Goal: Task Accomplishment & Management: Manage account settings

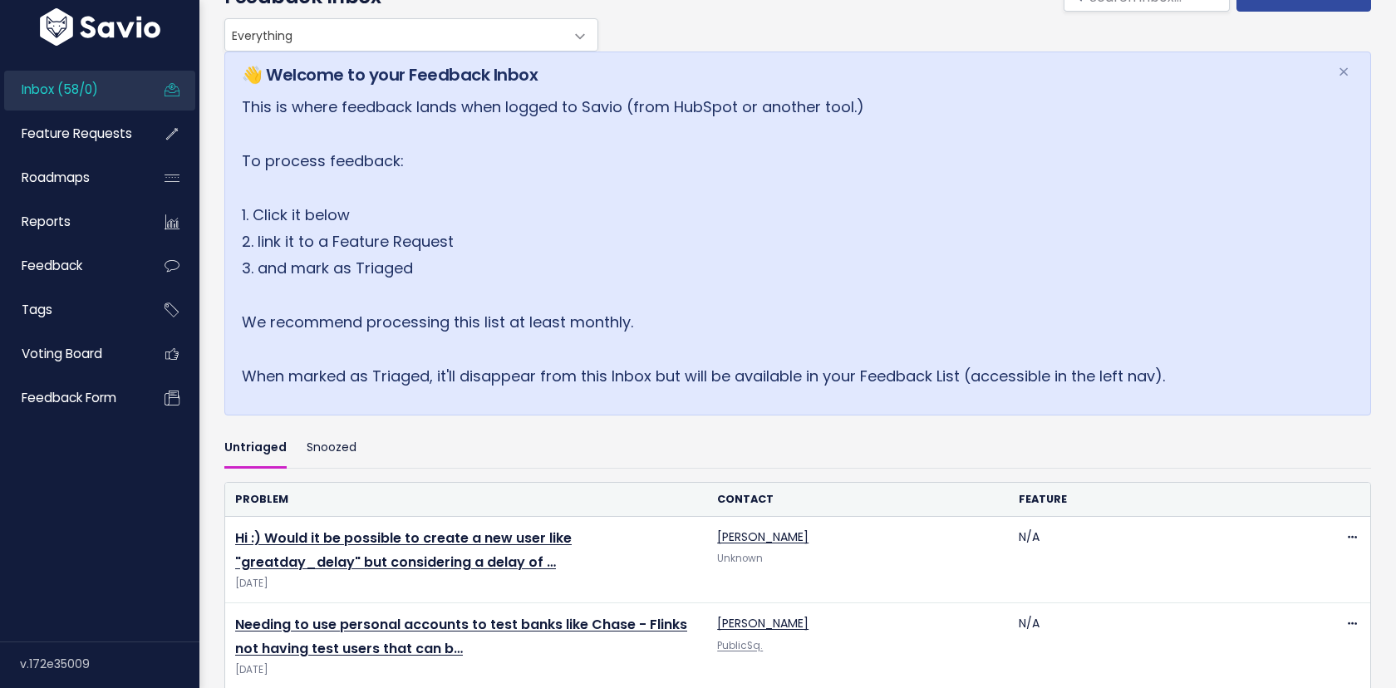
scroll to position [115, 0]
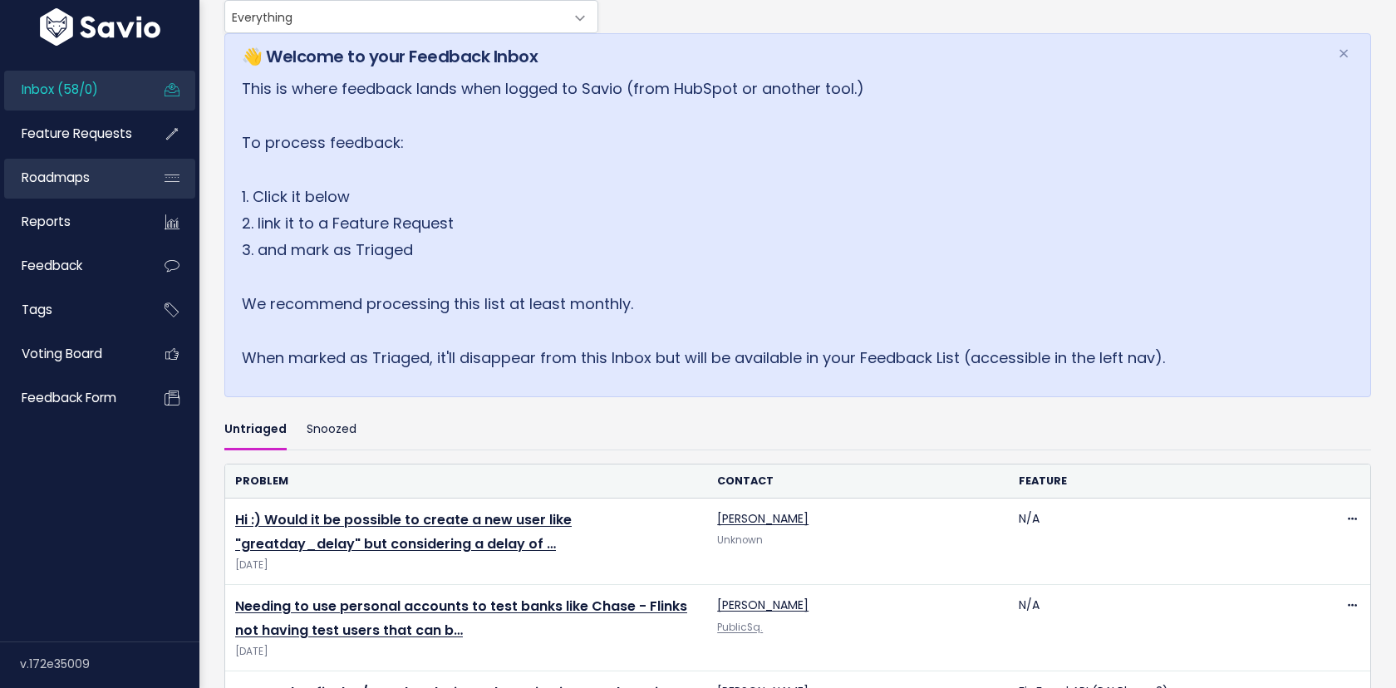
click at [81, 174] on span "Roadmaps" at bounding box center [56, 177] width 68 height 17
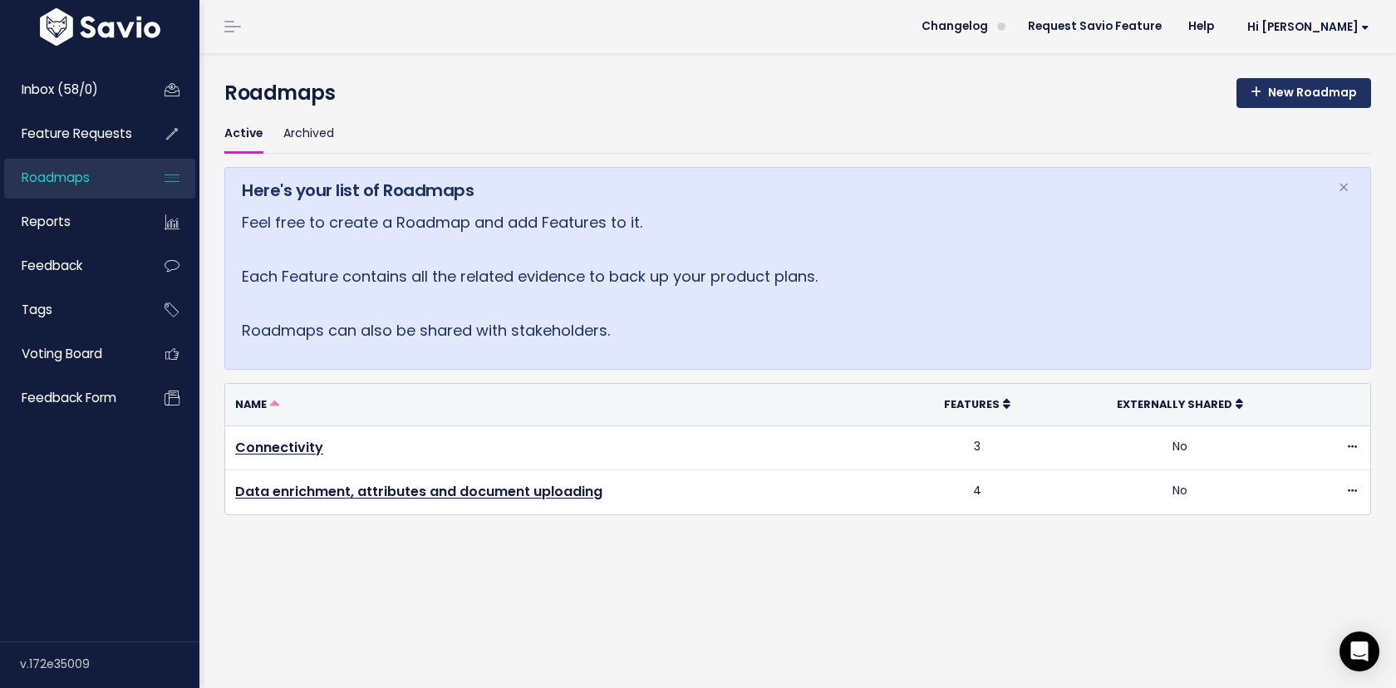
click at [1274, 96] on link "New Roadmap" at bounding box center [1303, 93] width 135 height 30
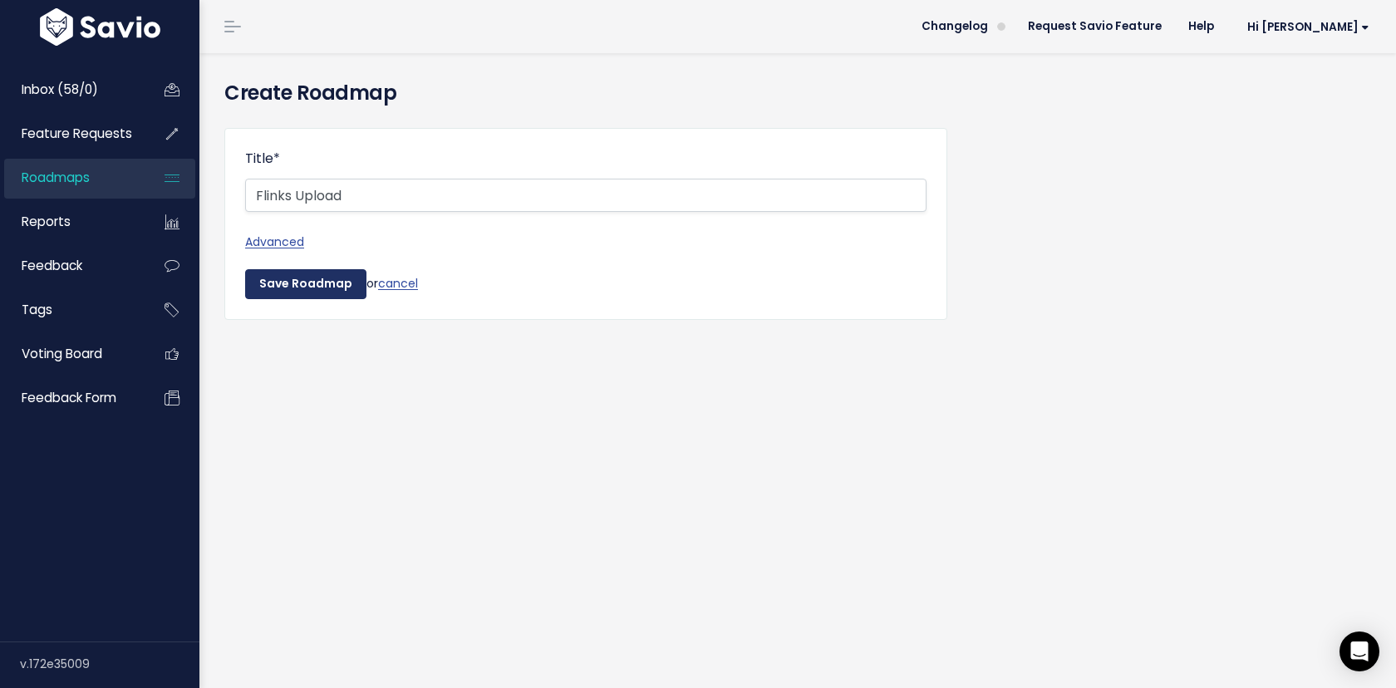
type input "Flinks Upload"
click at [278, 286] on input "Save Roadmap" at bounding box center [305, 284] width 121 height 30
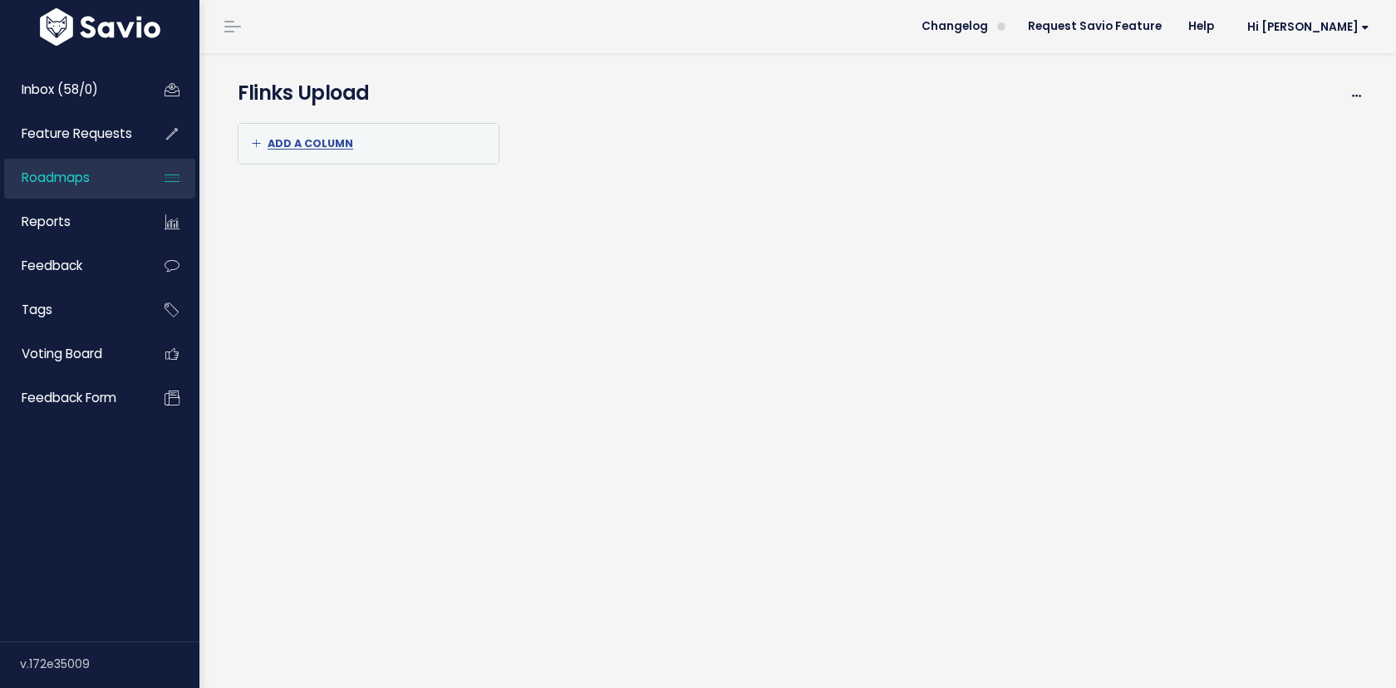
click at [89, 166] on link "Roadmaps" at bounding box center [71, 178] width 134 height 38
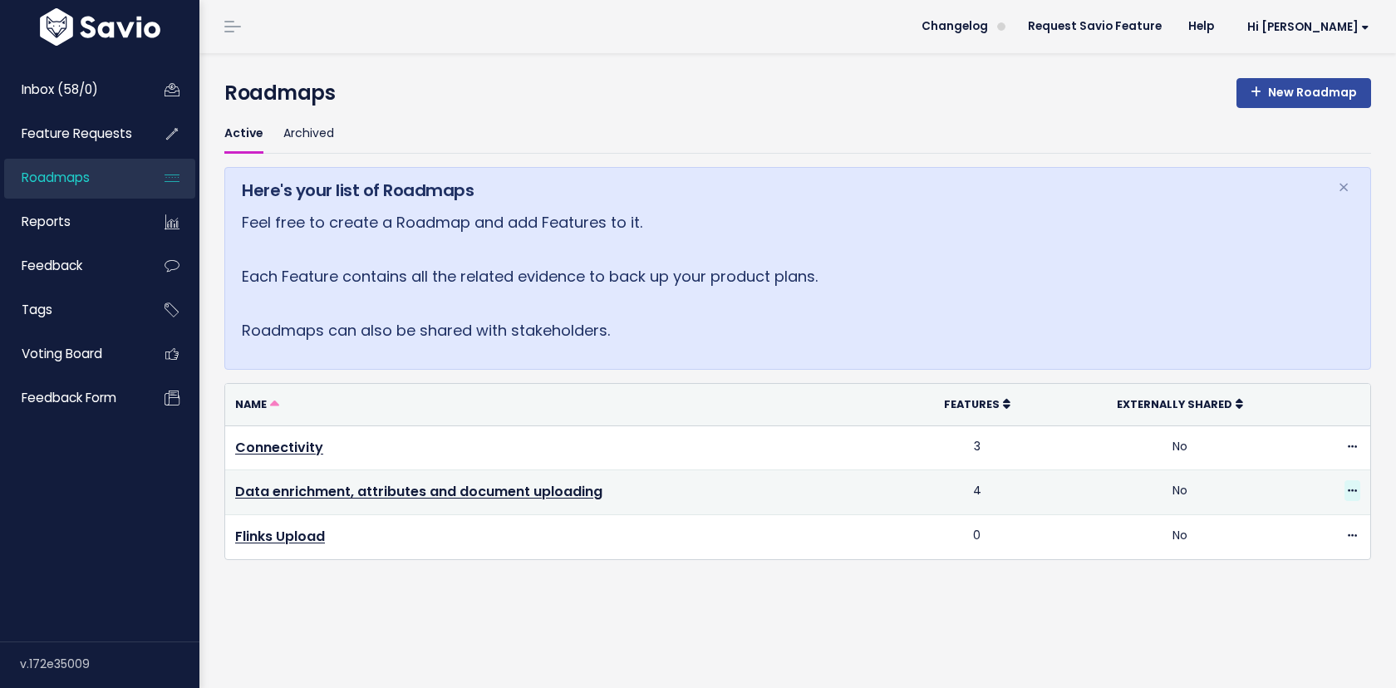
click at [1348, 490] on icon at bounding box center [1352, 491] width 9 height 11
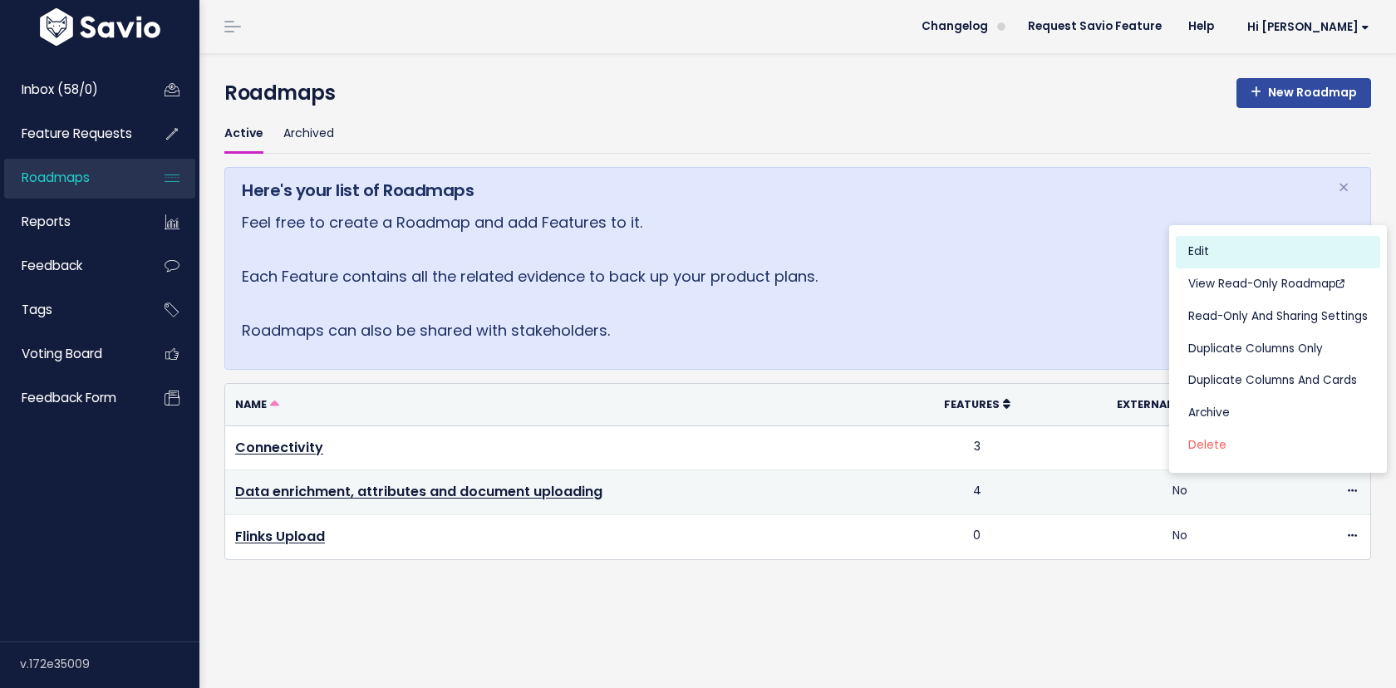
click at [1227, 249] on link "Edit" at bounding box center [1278, 252] width 204 height 32
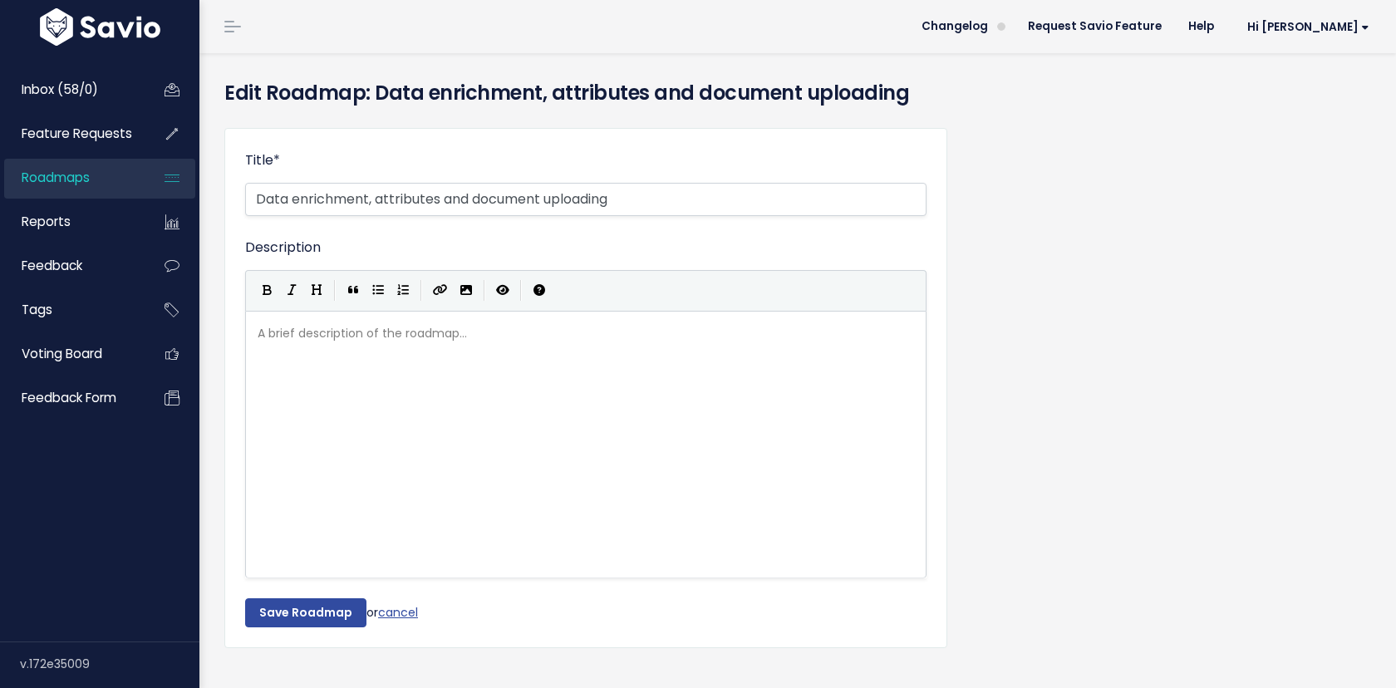
drag, startPoint x: 643, startPoint y: 196, endPoint x: 230, endPoint y: 198, distance: 413.0
click at [230, 198] on div "Title * Data enrichment, attributes and document uploading Description | | | | …" at bounding box center [585, 388] width 723 height 520
type input "Flinks Enrich"
click at [322, 612] on input "Save Roadmap" at bounding box center [305, 613] width 121 height 30
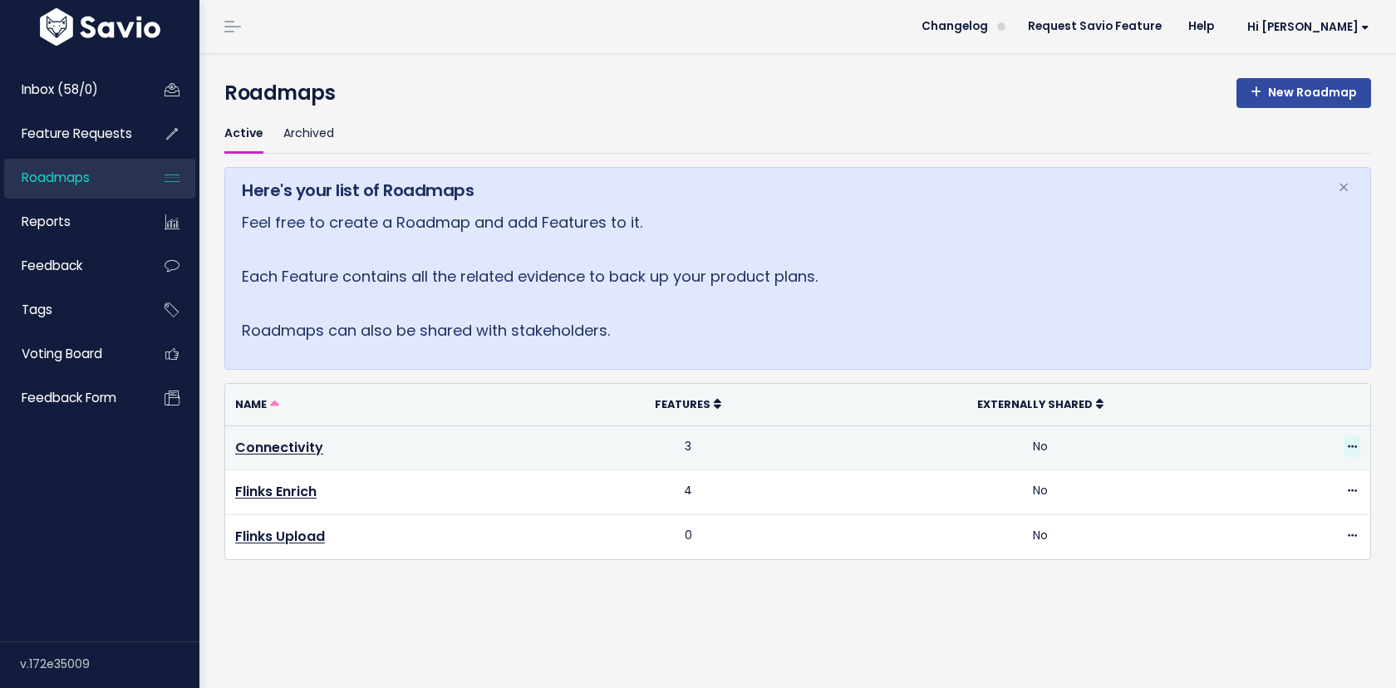
click at [1357, 450] on span at bounding box center [1352, 446] width 16 height 21
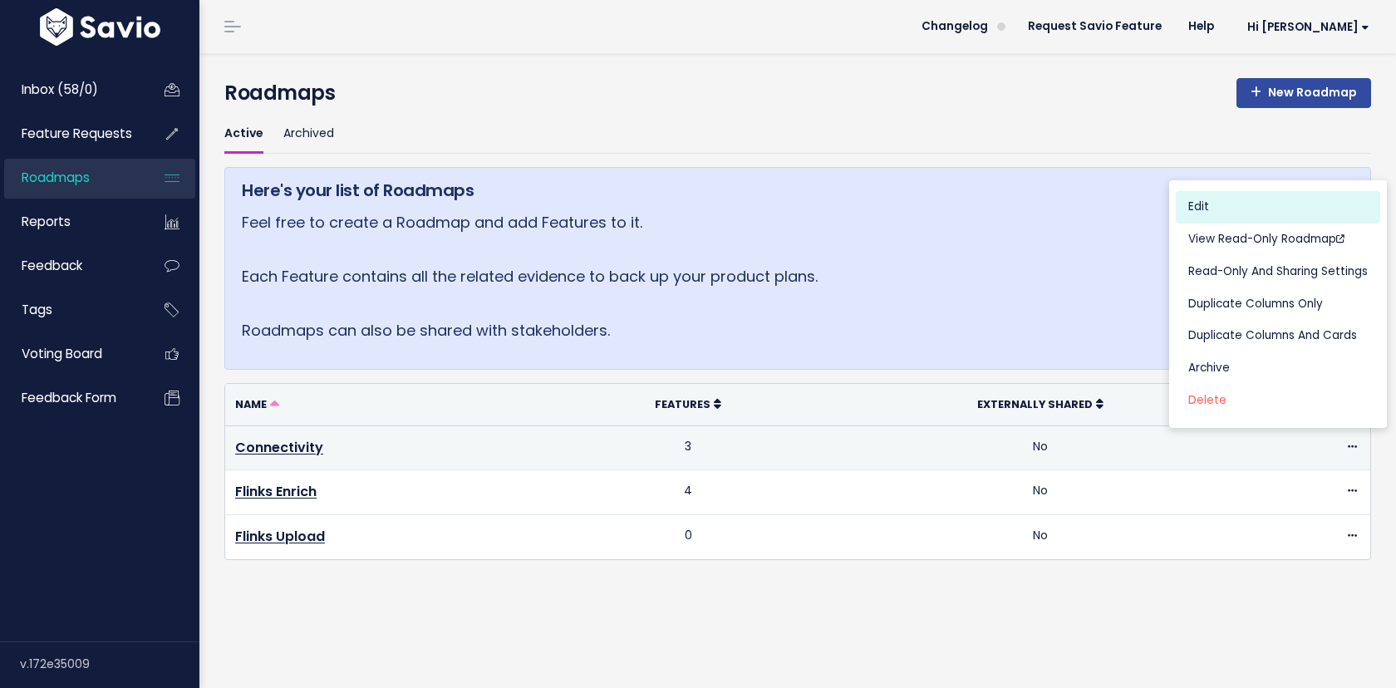
click at [1245, 214] on link "Edit" at bounding box center [1278, 207] width 204 height 32
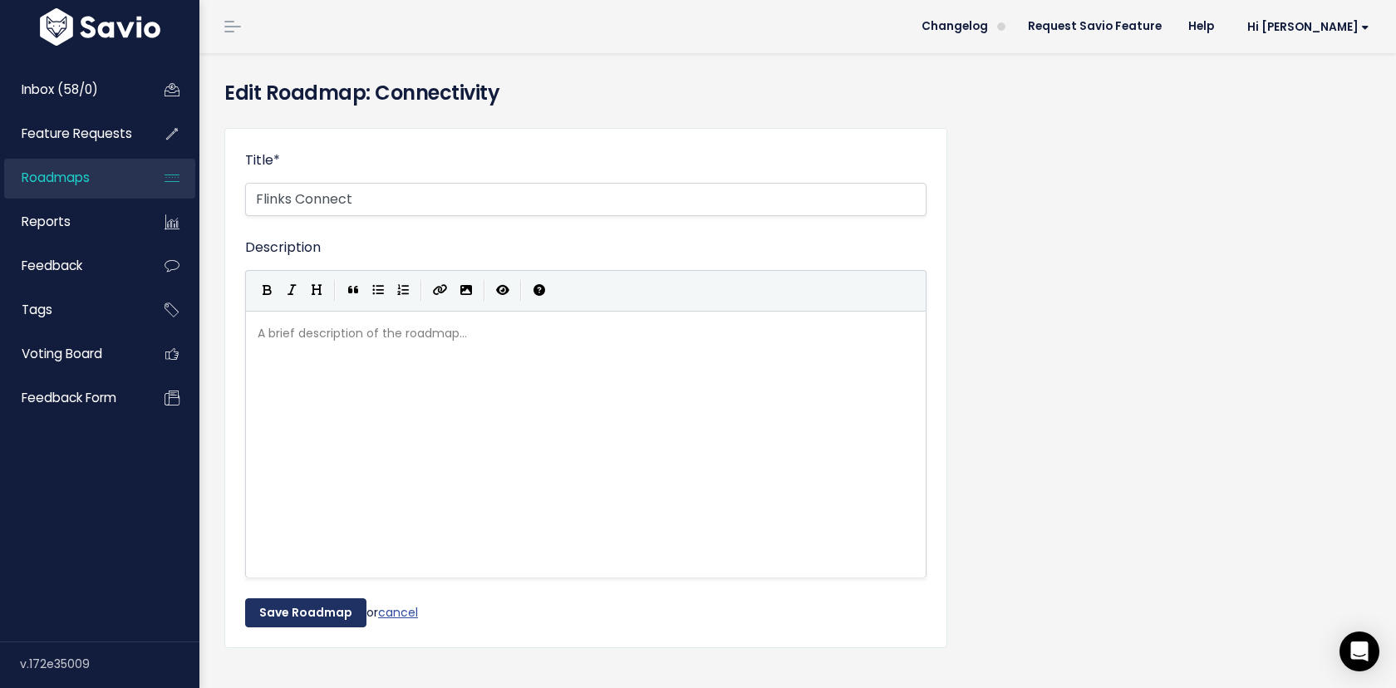
type input "Flinks Connect"
click at [308, 616] on input "Save Roadmap" at bounding box center [305, 613] width 121 height 30
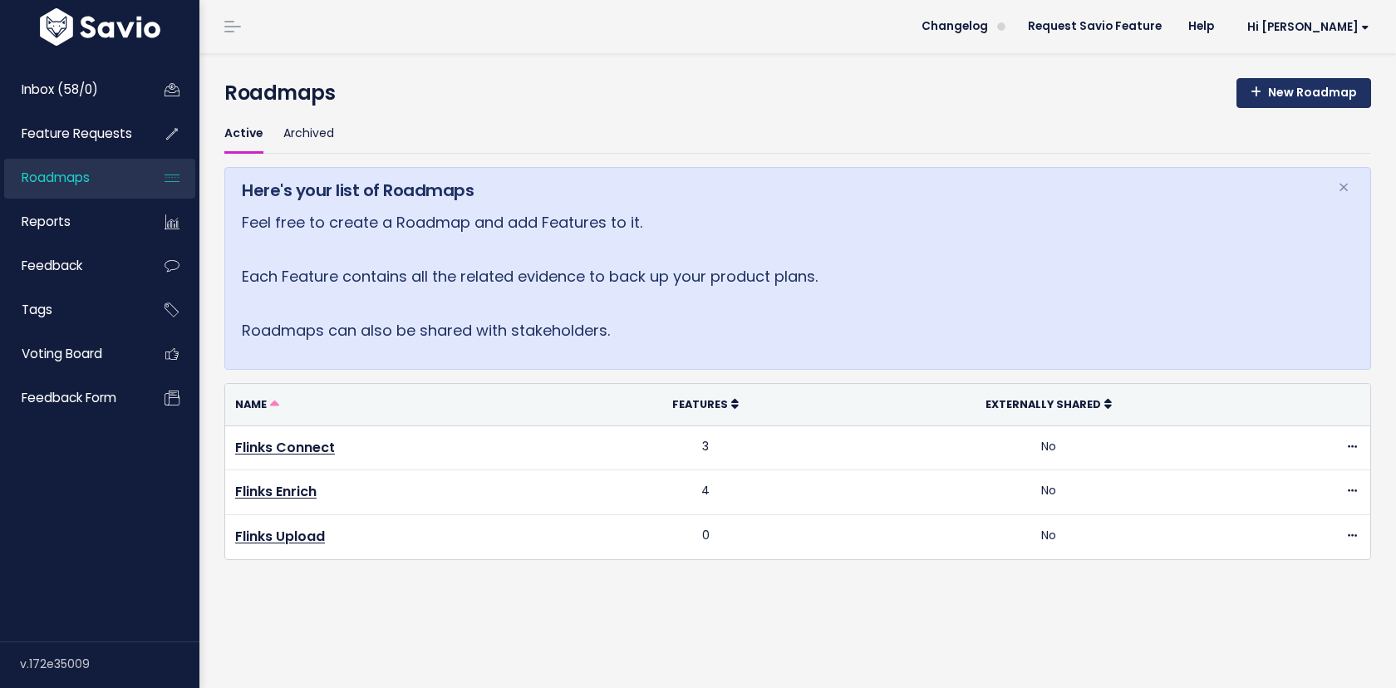
click at [1267, 92] on link "New Roadmap" at bounding box center [1303, 93] width 135 height 30
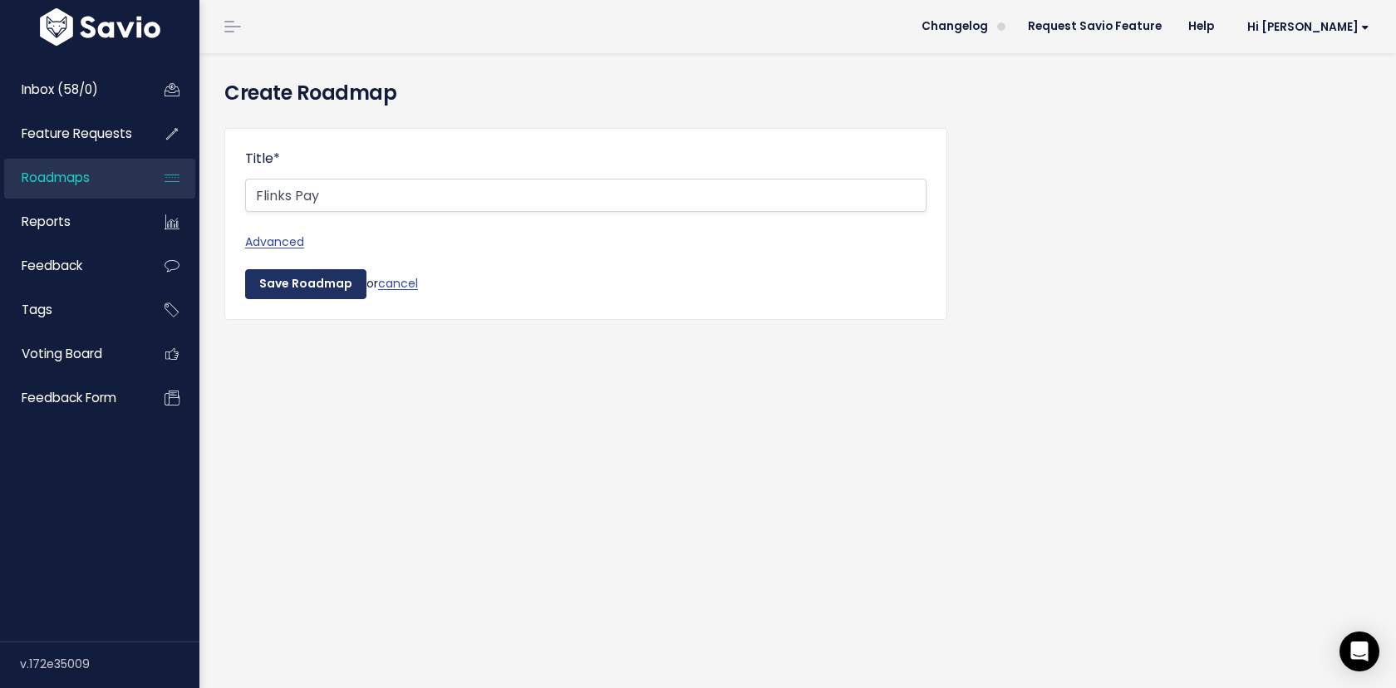
type input "Flinks Pay"
click at [279, 288] on input "Save Roadmap" at bounding box center [305, 284] width 121 height 30
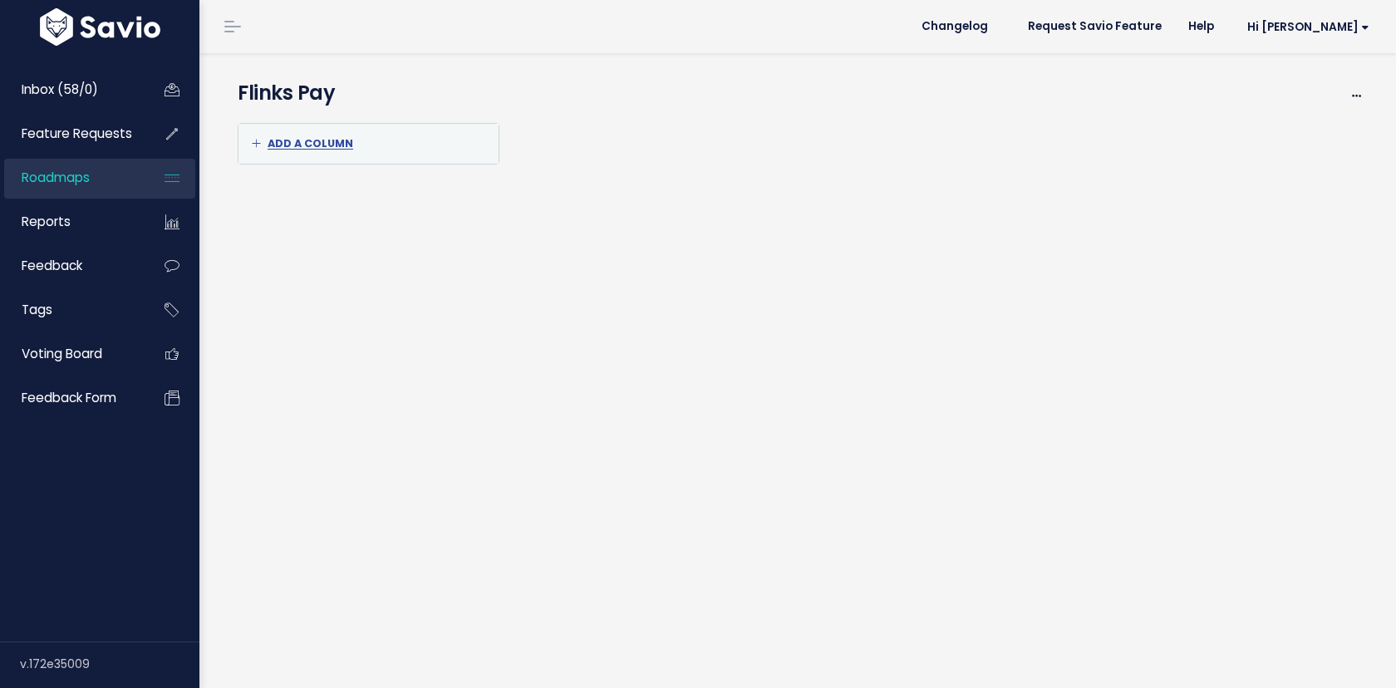
click at [76, 179] on span "Roadmaps" at bounding box center [56, 177] width 68 height 17
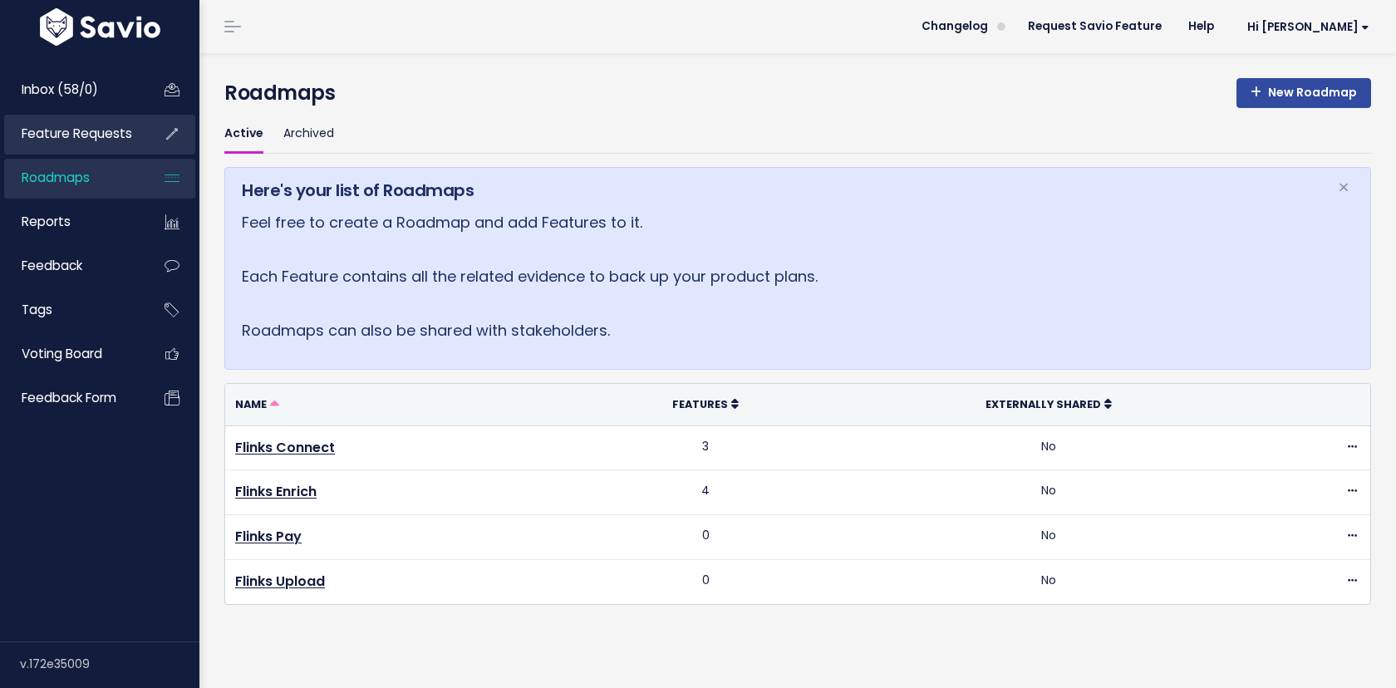
click at [87, 135] on span "Feature Requests" at bounding box center [77, 133] width 111 height 17
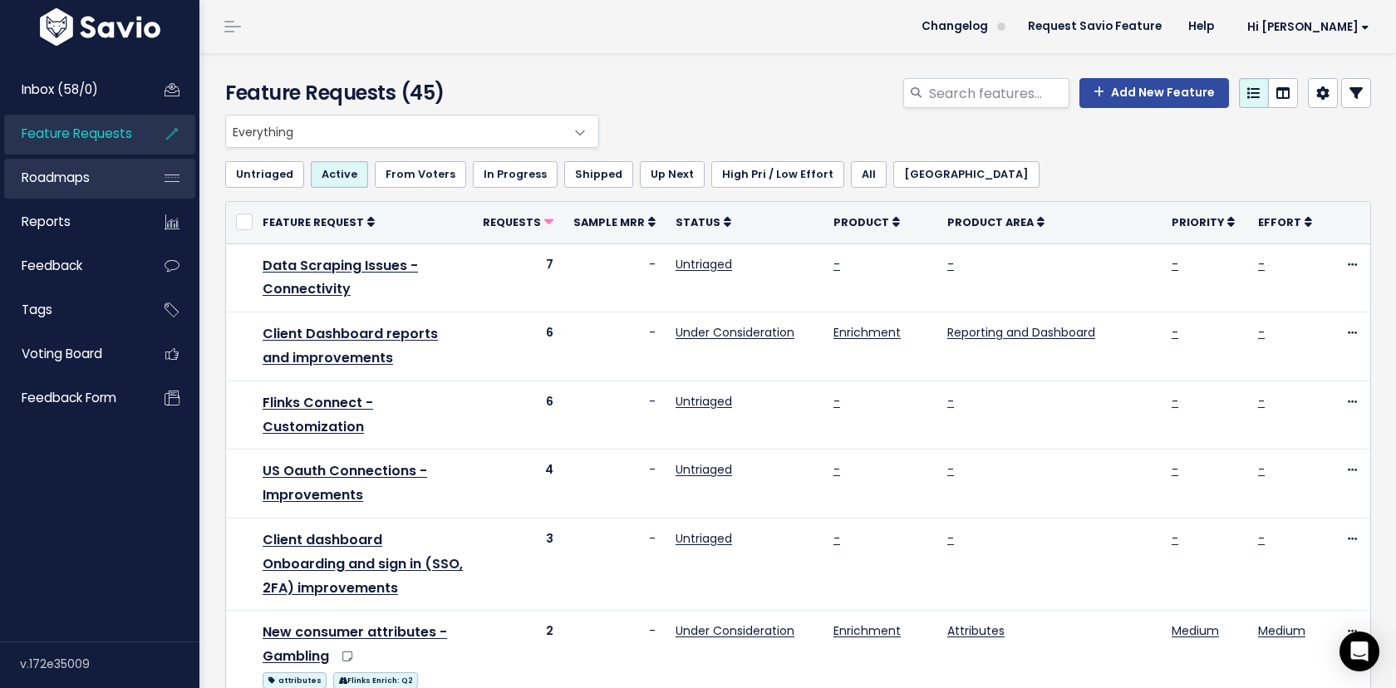
click at [88, 179] on span "Roadmaps" at bounding box center [56, 177] width 68 height 17
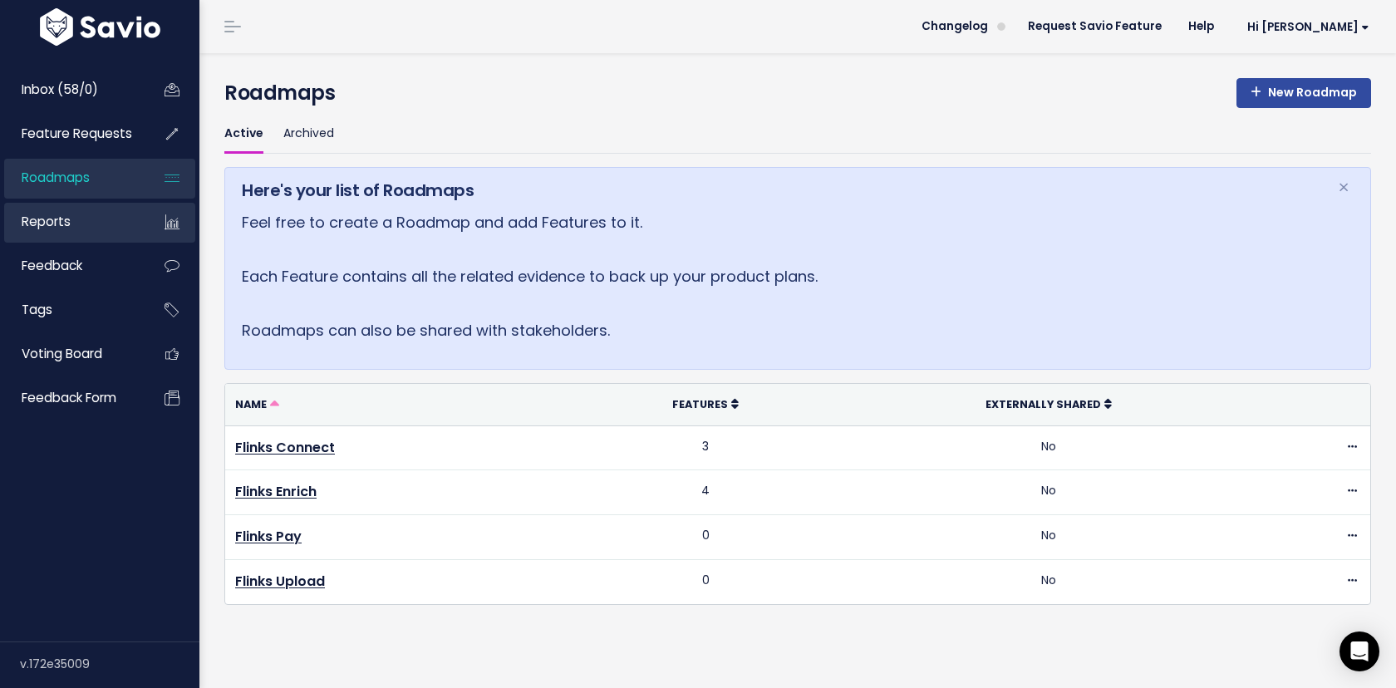
click at [69, 223] on span "Reports" at bounding box center [46, 221] width 49 height 17
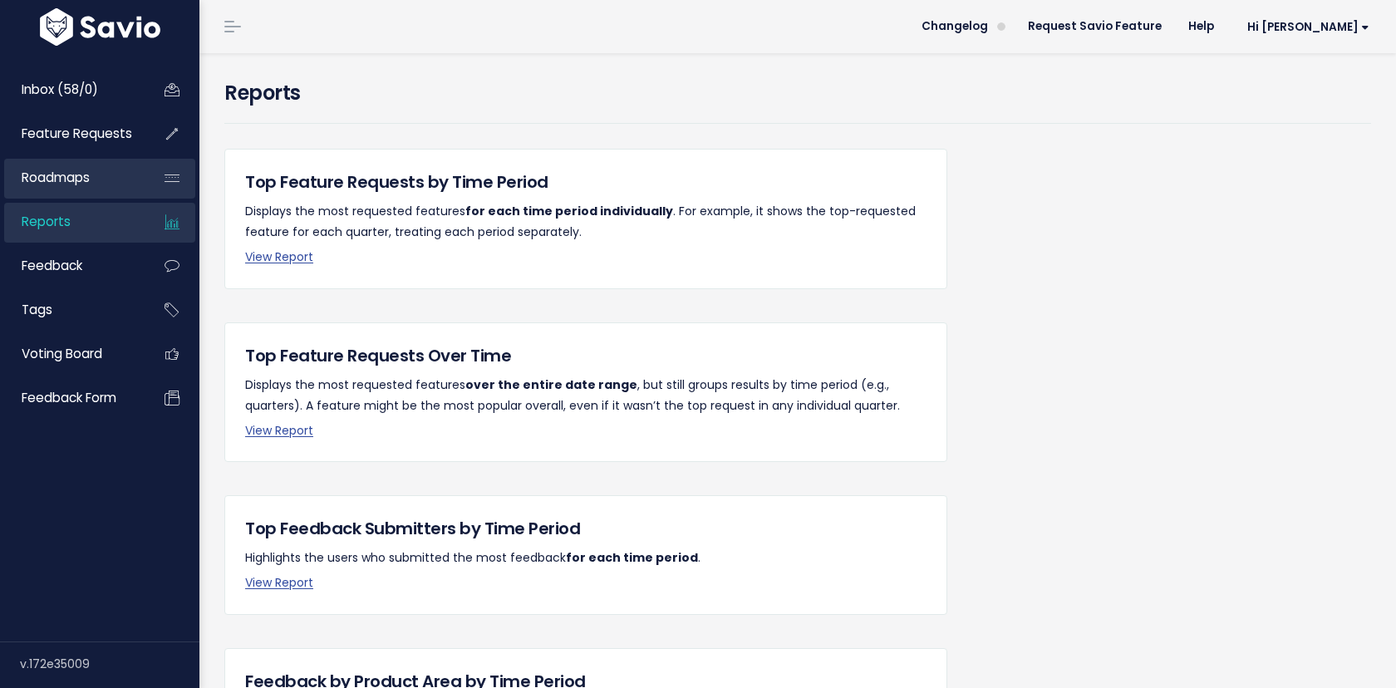
click at [72, 175] on span "Roadmaps" at bounding box center [56, 177] width 68 height 17
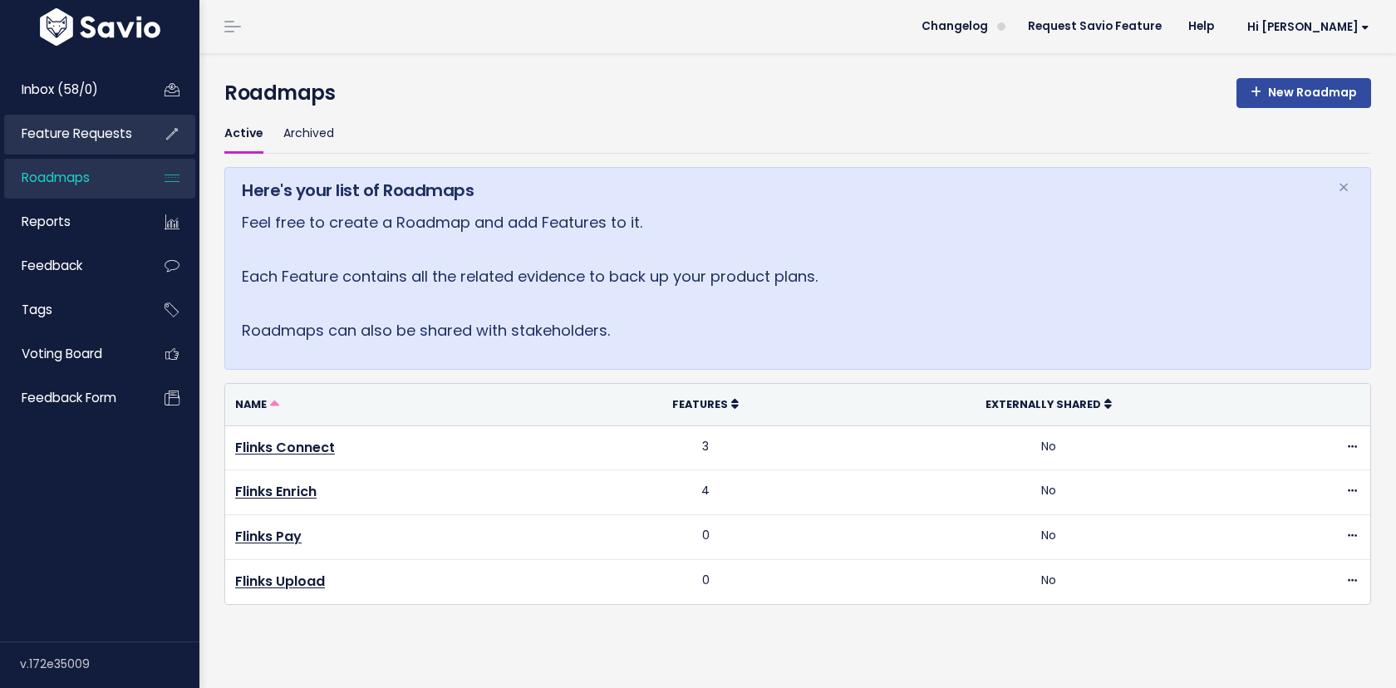
click at [69, 135] on span "Feature Requests" at bounding box center [77, 133] width 111 height 17
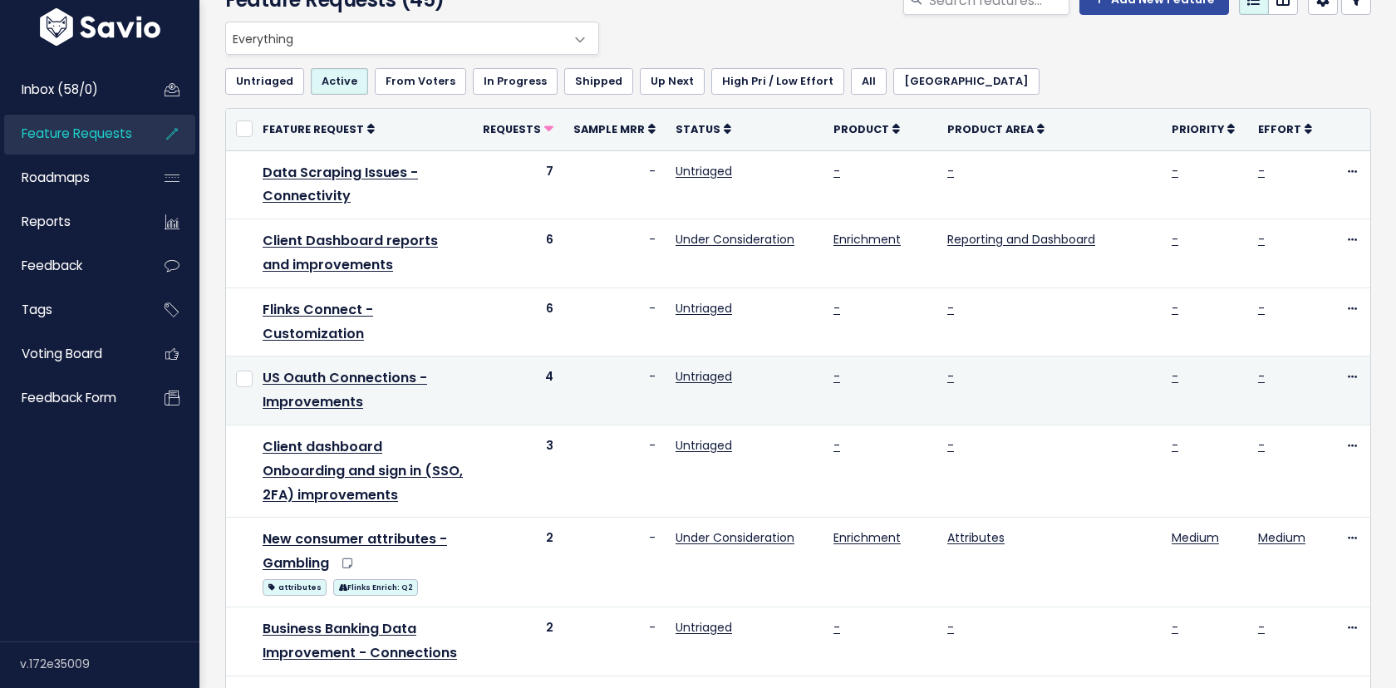
scroll to position [95, 0]
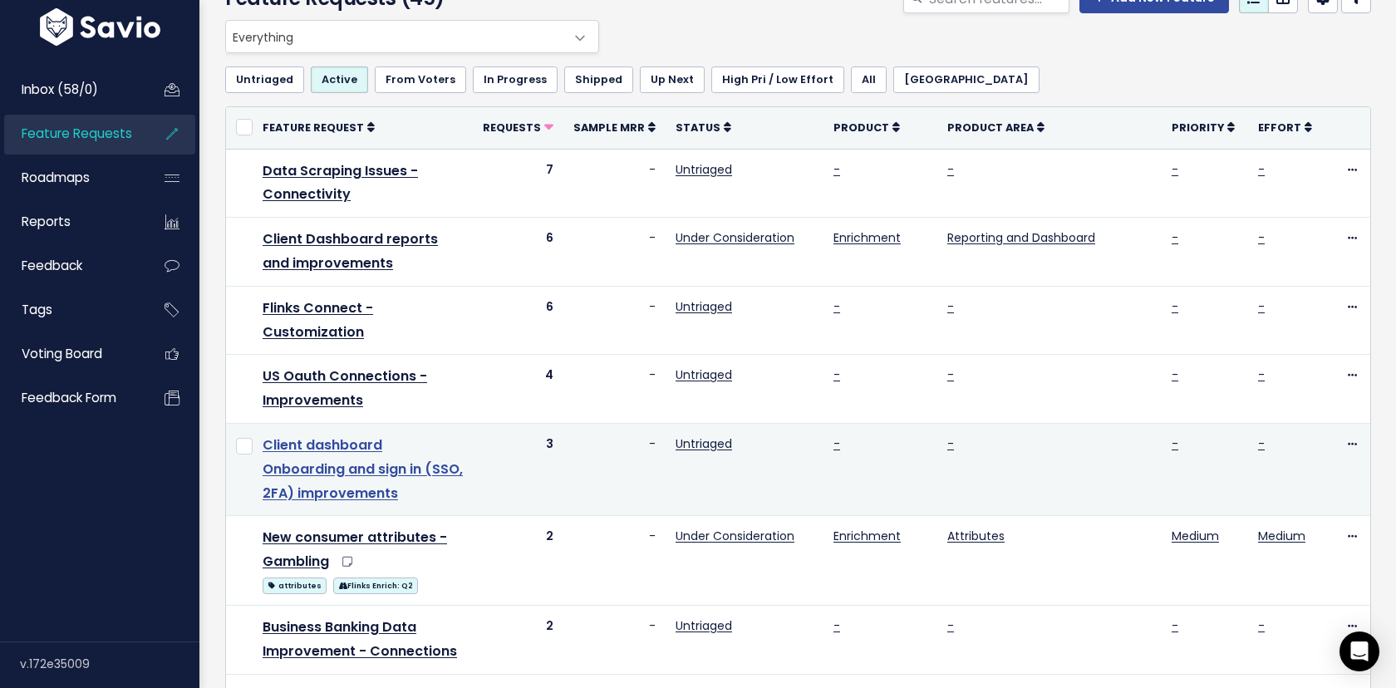
click at [323, 469] on link "Client dashboard Onboarding and sign in (SSO, 2FA) improvements" at bounding box center [363, 468] width 200 height 67
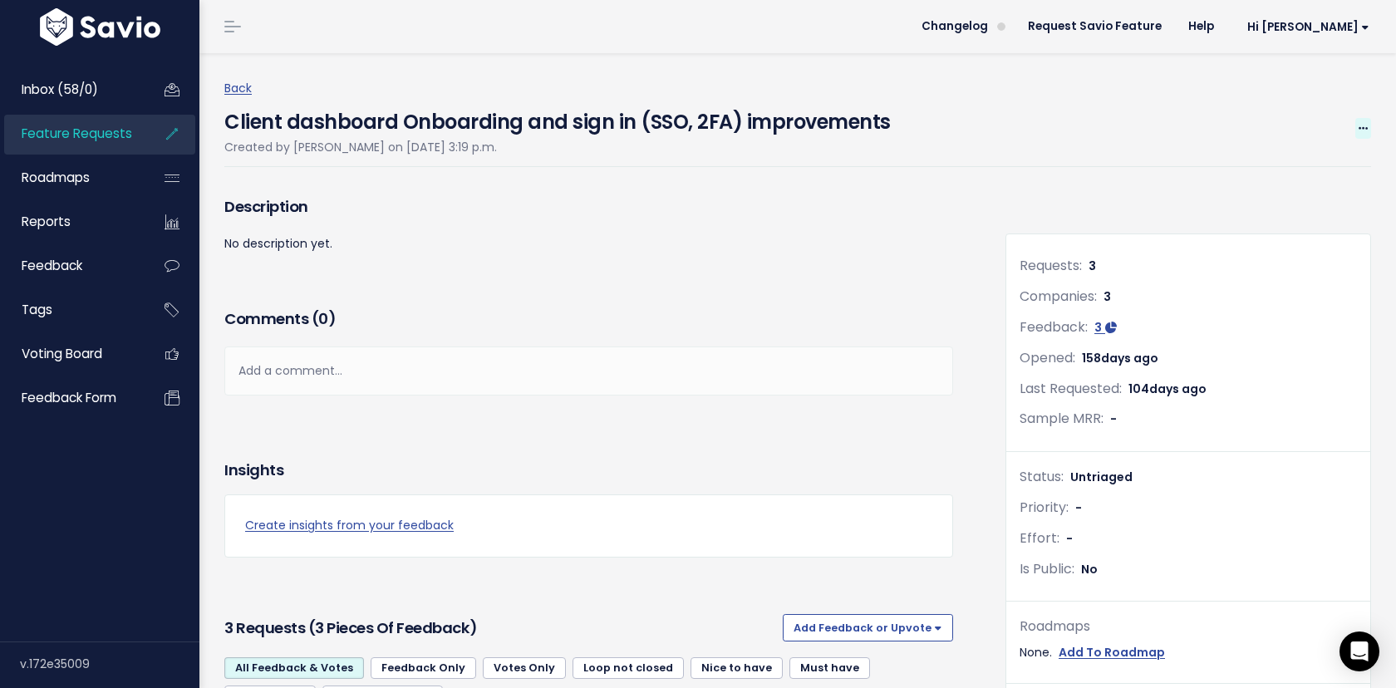
click at [1359, 125] on icon at bounding box center [1363, 129] width 9 height 11
click at [503, 440] on div "Comments ( 0 ) Add a comment... | | | | Add a comment... xxxxxxxxxx These are n…" at bounding box center [589, 375] width 754 height 140
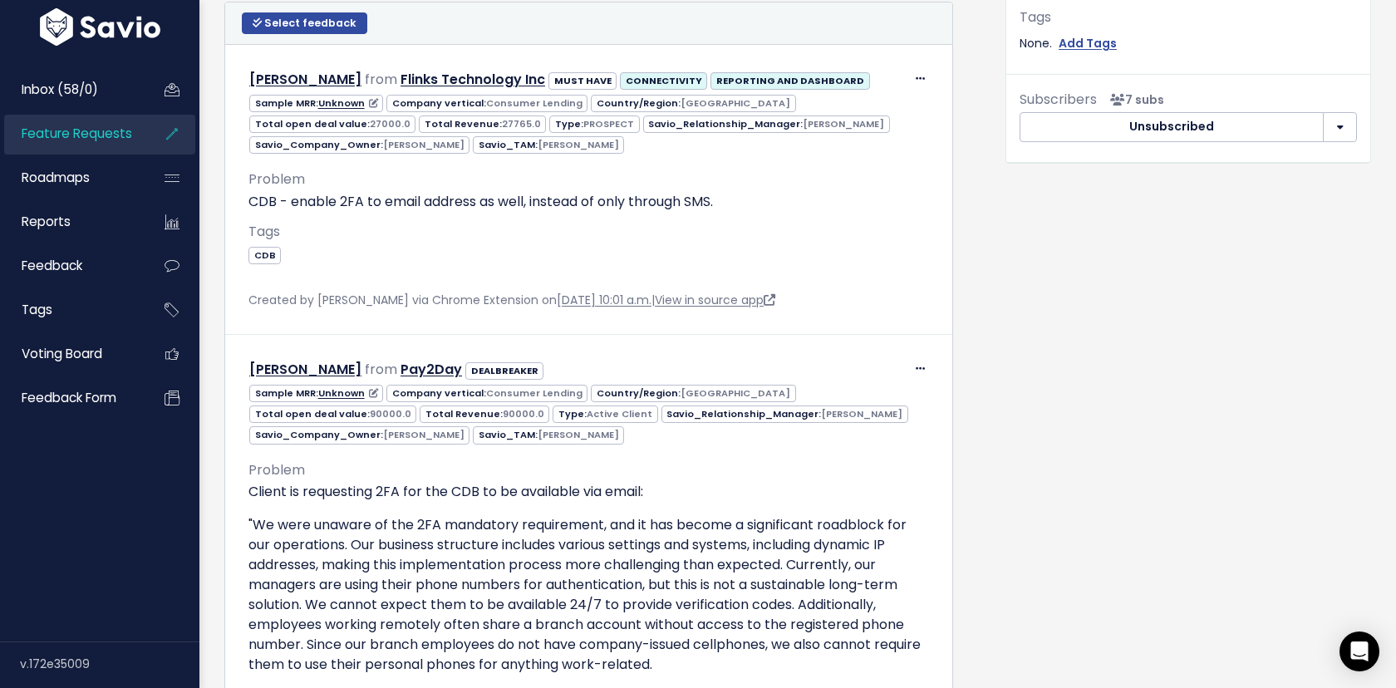
scroll to position [718, 0]
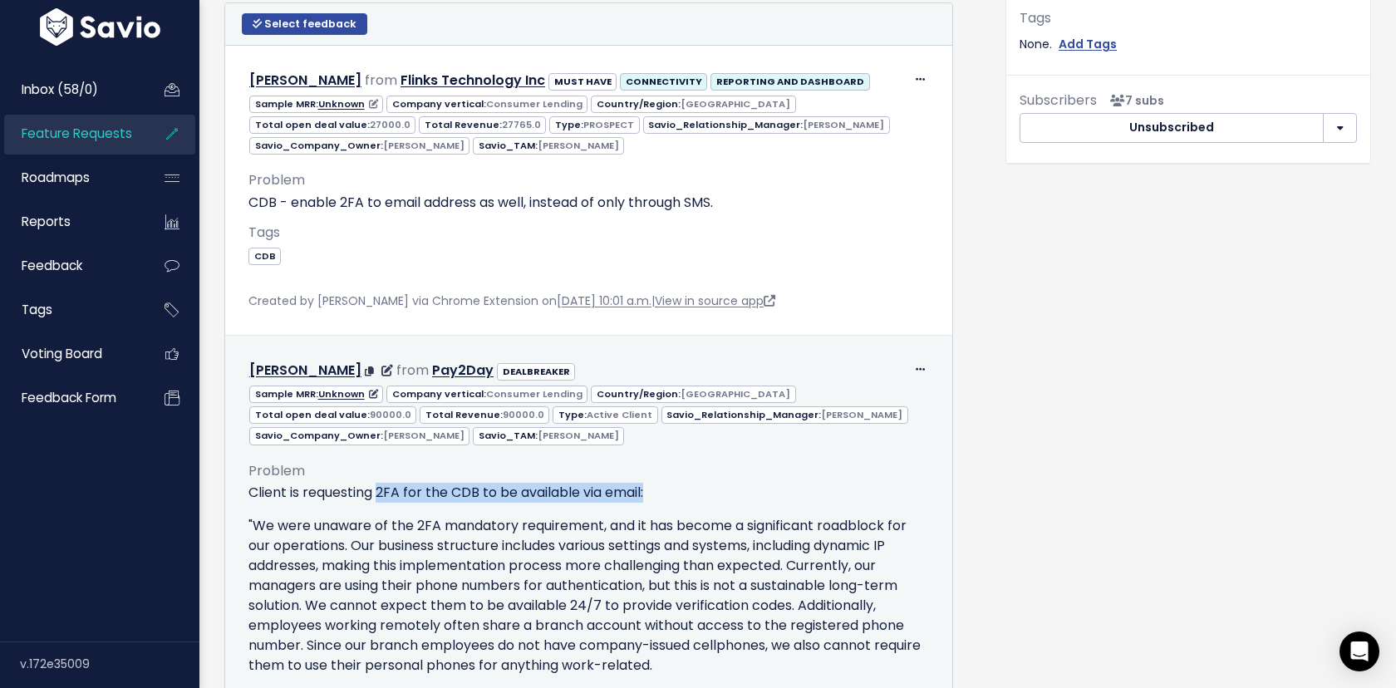
drag, startPoint x: 653, startPoint y: 489, endPoint x: 380, endPoint y: 489, distance: 273.4
click at [380, 489] on p "Client is requesting 2FA for the CDB to be available via email:" at bounding box center [588, 493] width 681 height 20
copy p "2FA for the CDB to be available via email:"
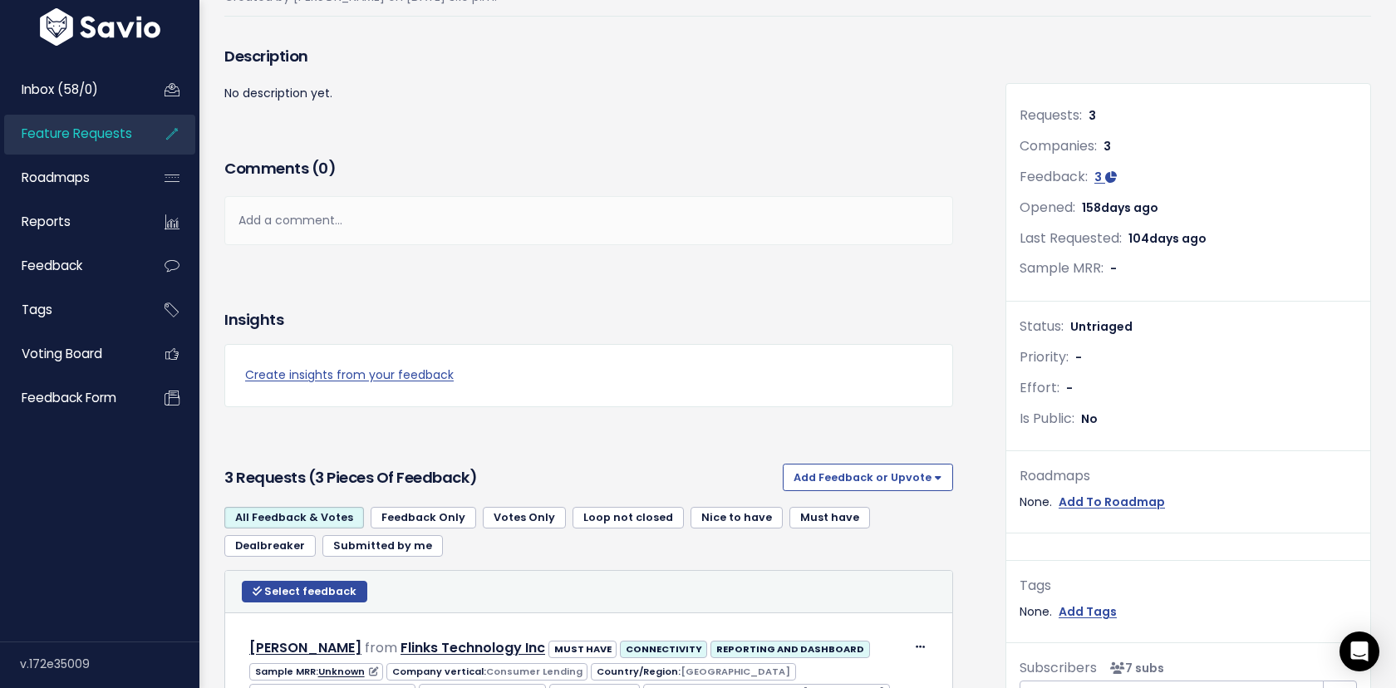
scroll to position [52, 0]
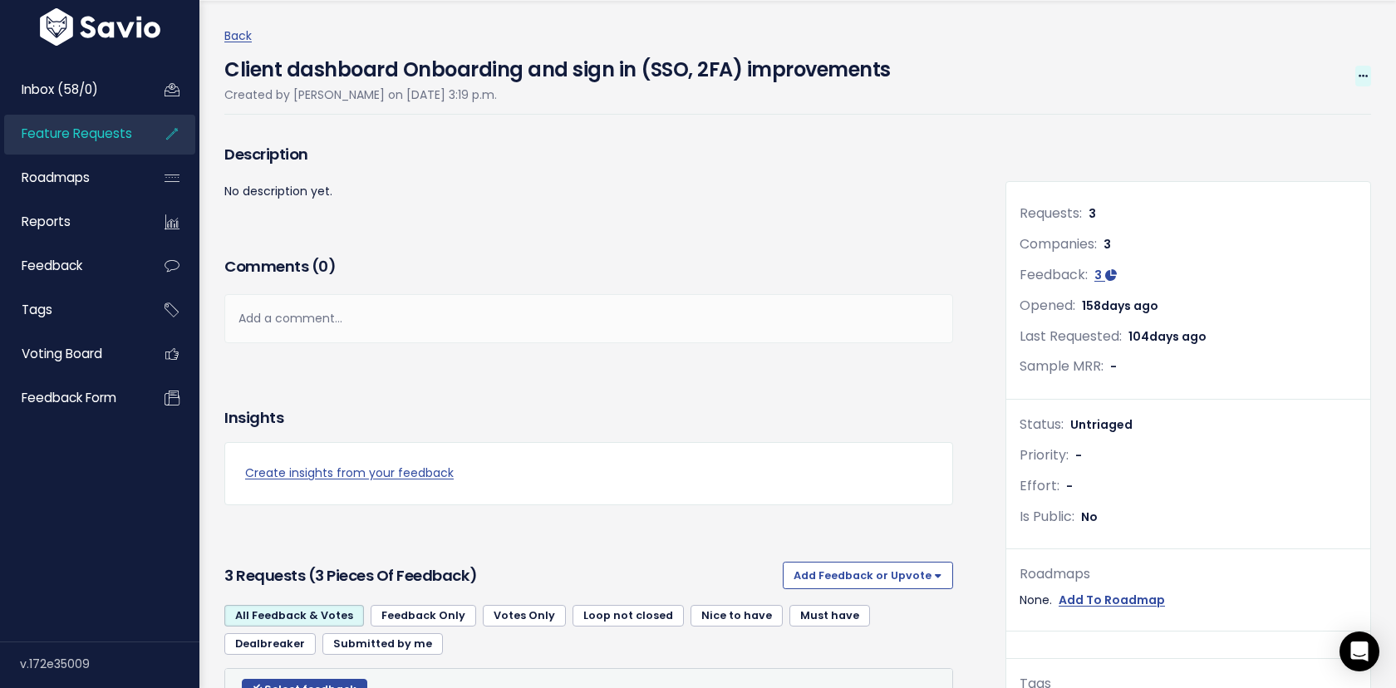
click at [1362, 73] on icon at bounding box center [1363, 76] width 9 height 11
click at [1277, 120] on link "Edit" at bounding box center [1307, 122] width 123 height 32
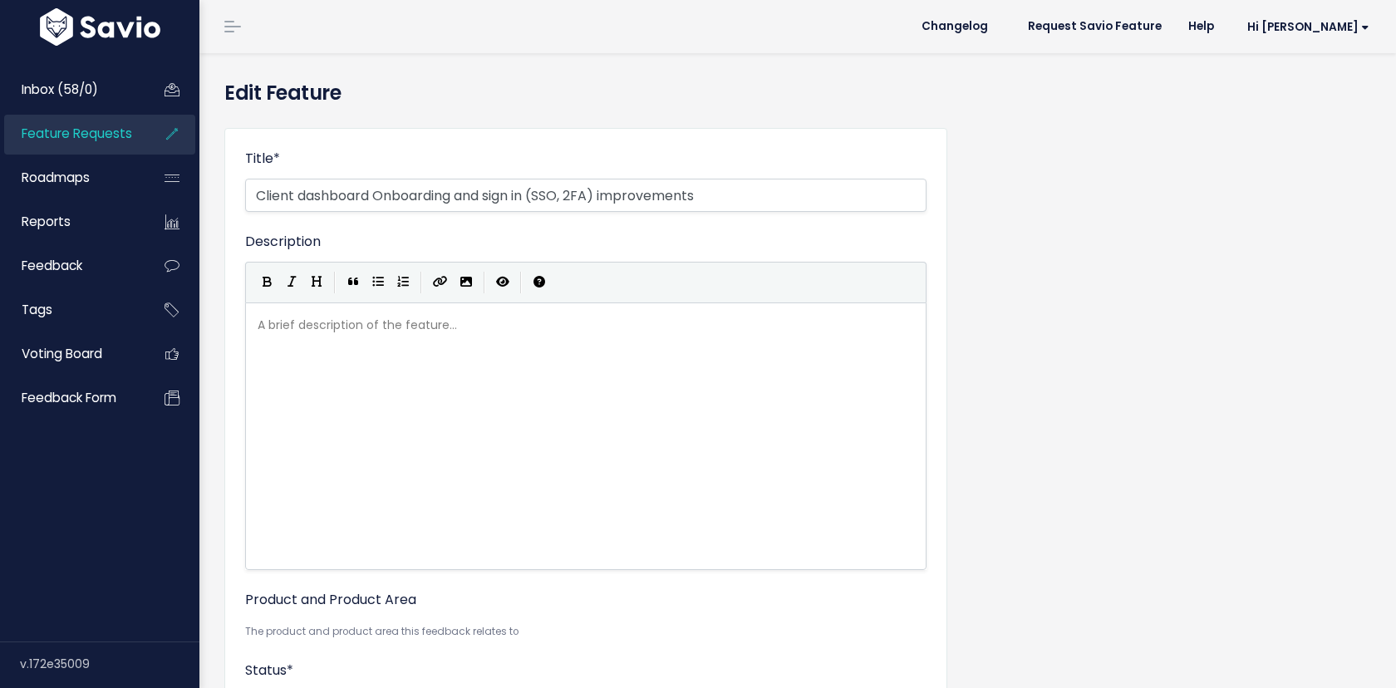
select select
click at [573, 196] on input "Client dashboard Onboarding and sign in (SSO, 2FA) improvements" at bounding box center [585, 195] width 681 height 33
drag, startPoint x: 700, startPoint y: 192, endPoint x: 376, endPoint y: 199, distance: 324.1
click at [376, 199] on input "Client dashboard Onboarding and sign in (SSO, 2FA) improvements" at bounding box center [585, 195] width 681 height 33
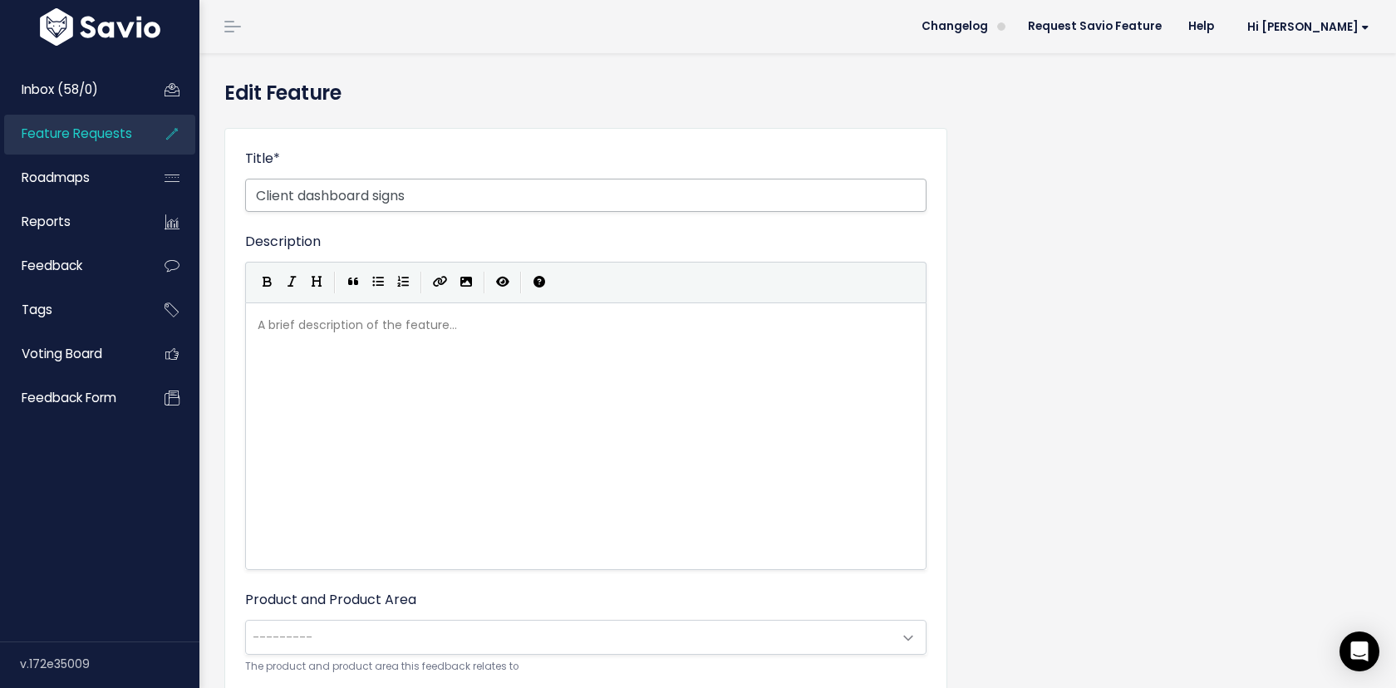
type input "Client dashboard sign s"
drag, startPoint x: 700, startPoint y: 190, endPoint x: 410, endPoint y: 195, distance: 290.0
click at [410, 195] on input "Client Dashboard - 2FA for the CDB to be available via email:" at bounding box center [585, 195] width 681 height 33
click at [385, 196] on input "Client Dashboard - 2FA" at bounding box center [585, 195] width 681 height 33
click at [570, 194] on input "Client Dashboard - Enable 2FA" at bounding box center [585, 195] width 681 height 33
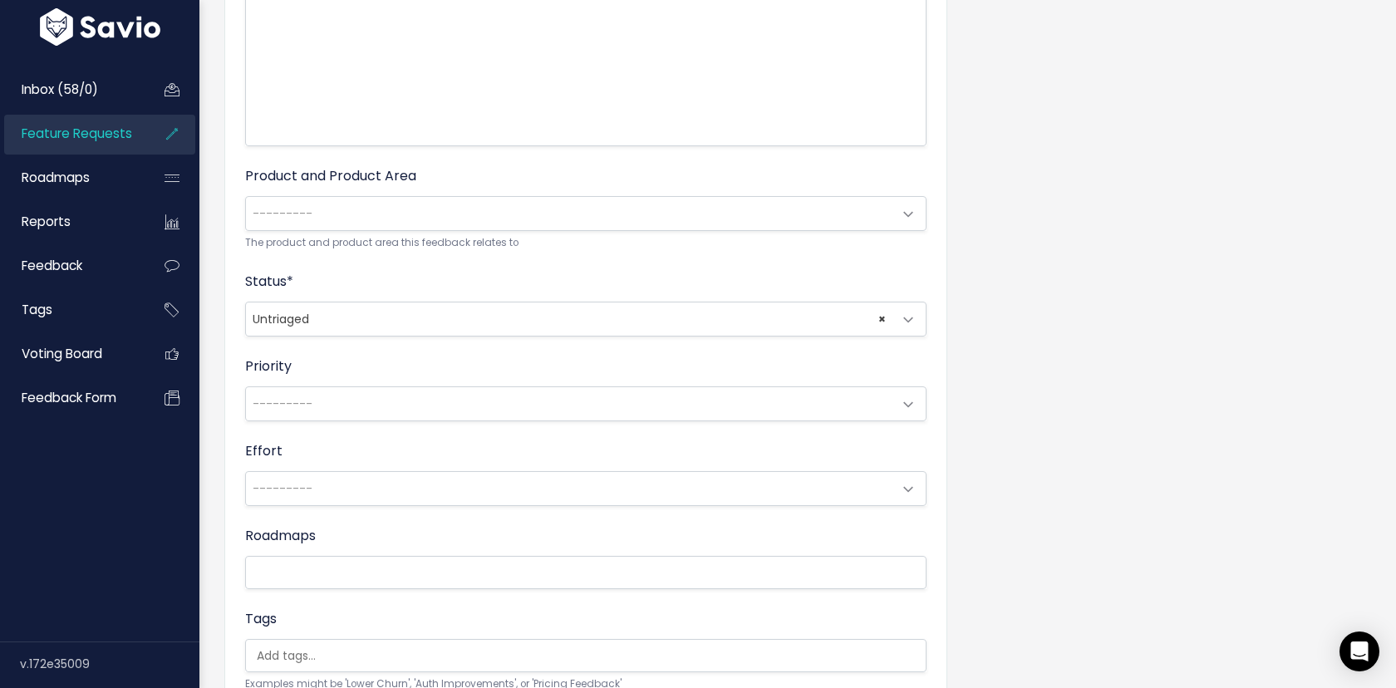
scroll to position [448, 0]
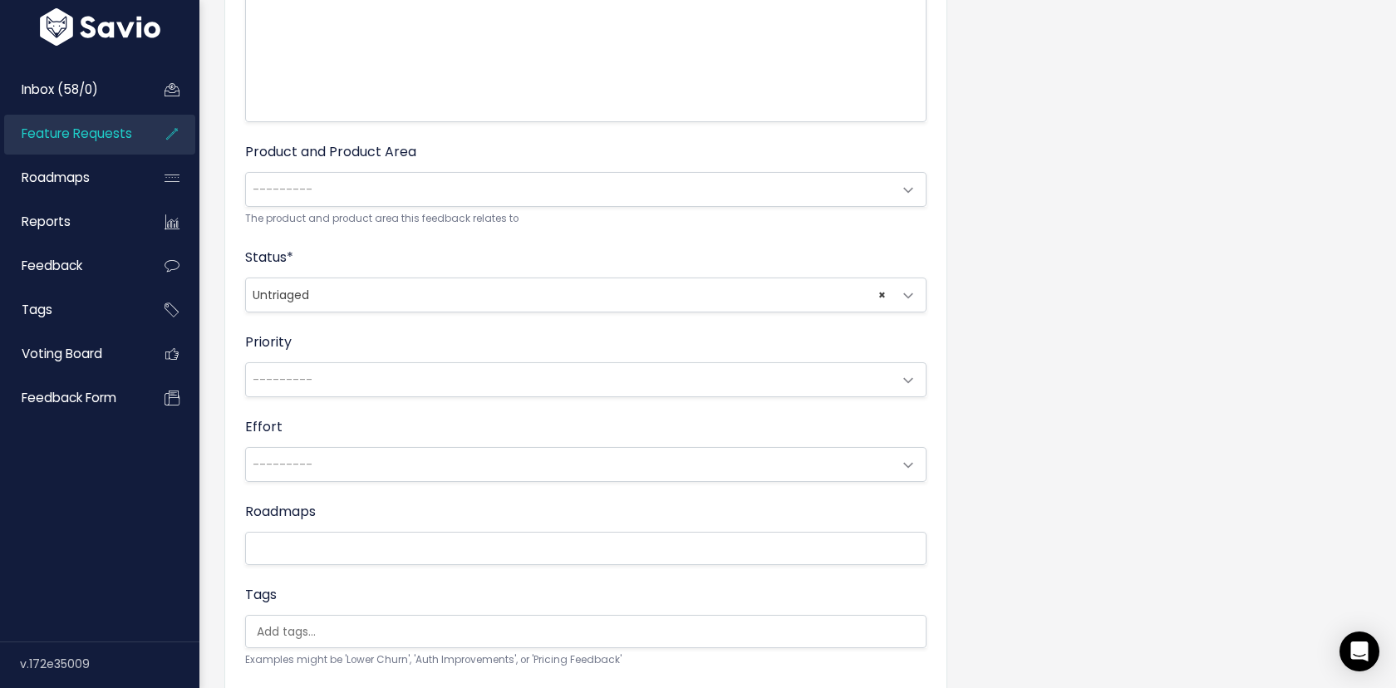
type input "Client Dashboard - Enable 2FA (SMS/Email)"
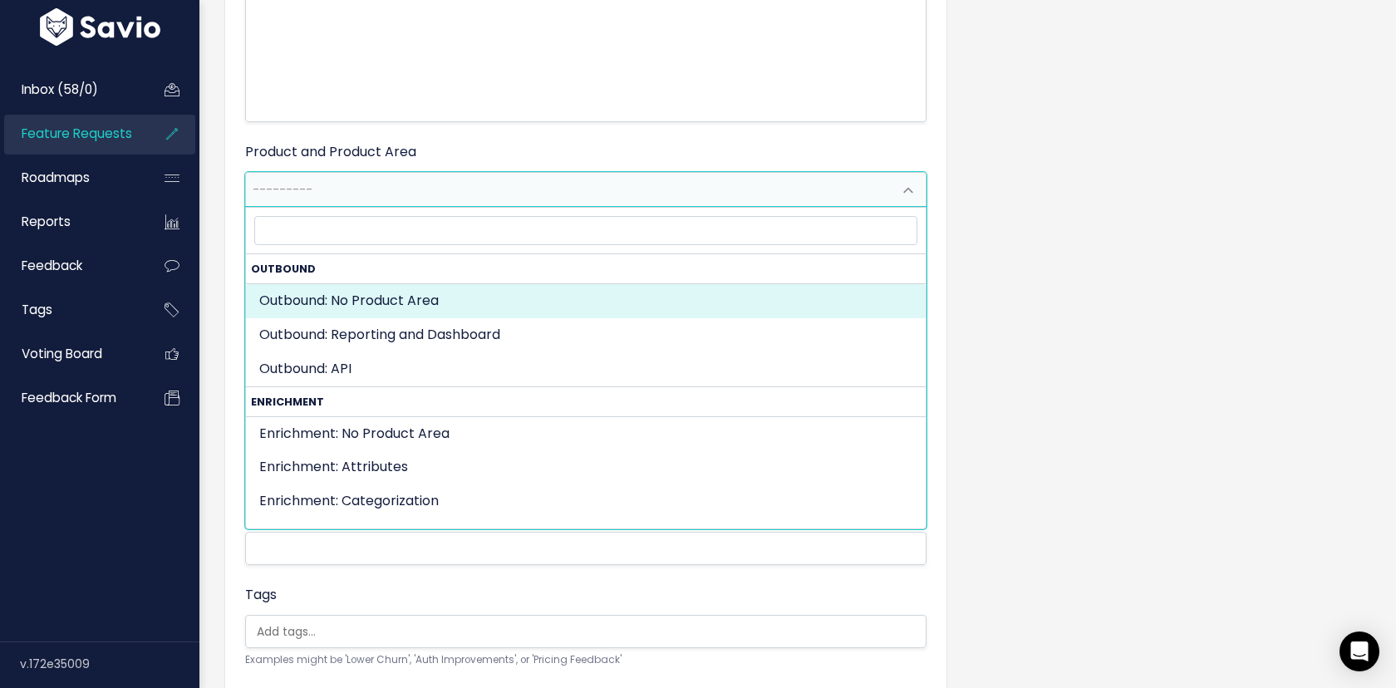
click at [547, 201] on span "---------" at bounding box center [569, 189] width 646 height 33
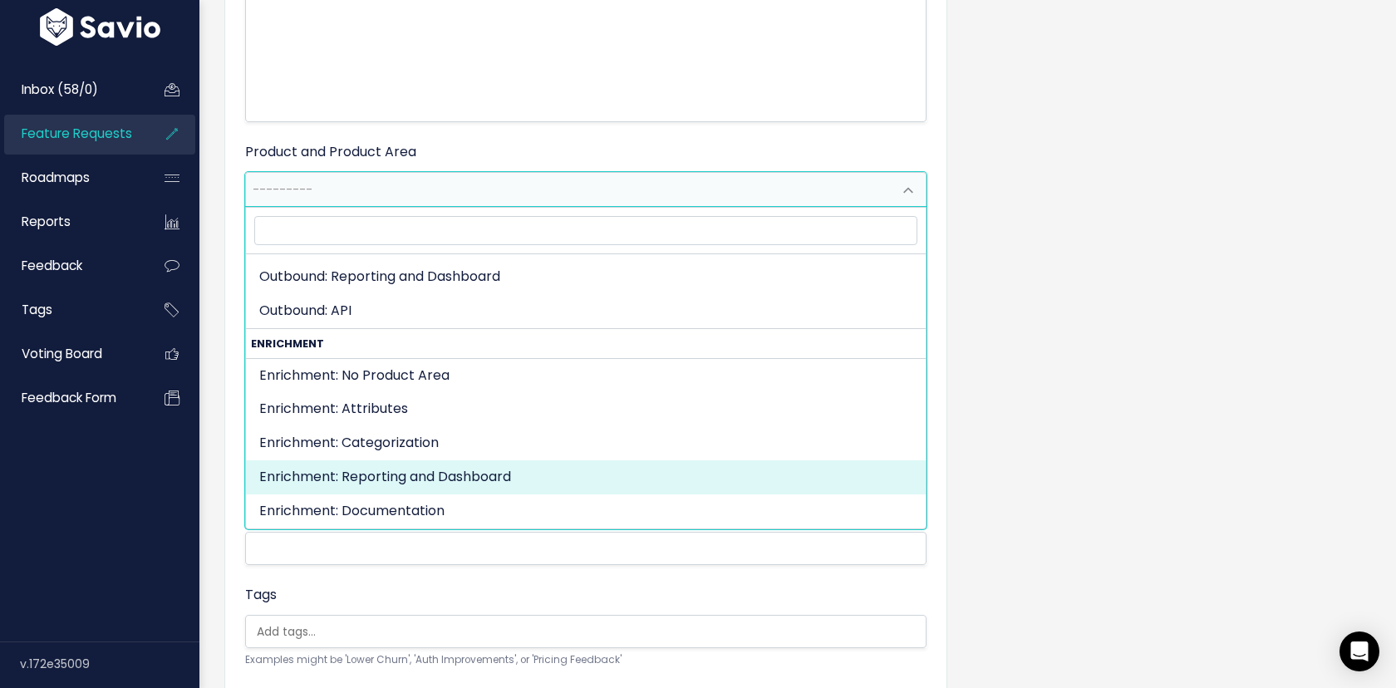
scroll to position [0, 0]
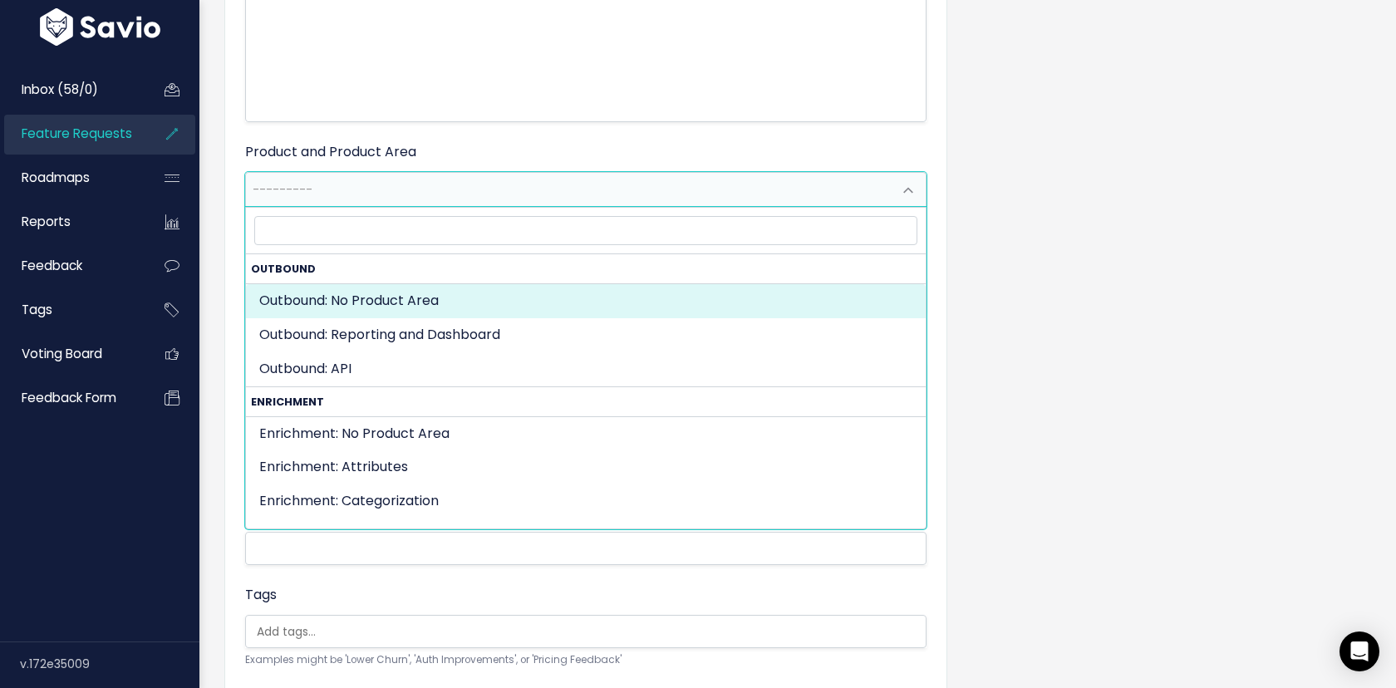
click at [1217, 195] on div "Title * Client Dashboard - Enable 2FA (SMS/Email) Description | | | | A brief d…" at bounding box center [798, 255] width 1172 height 1177
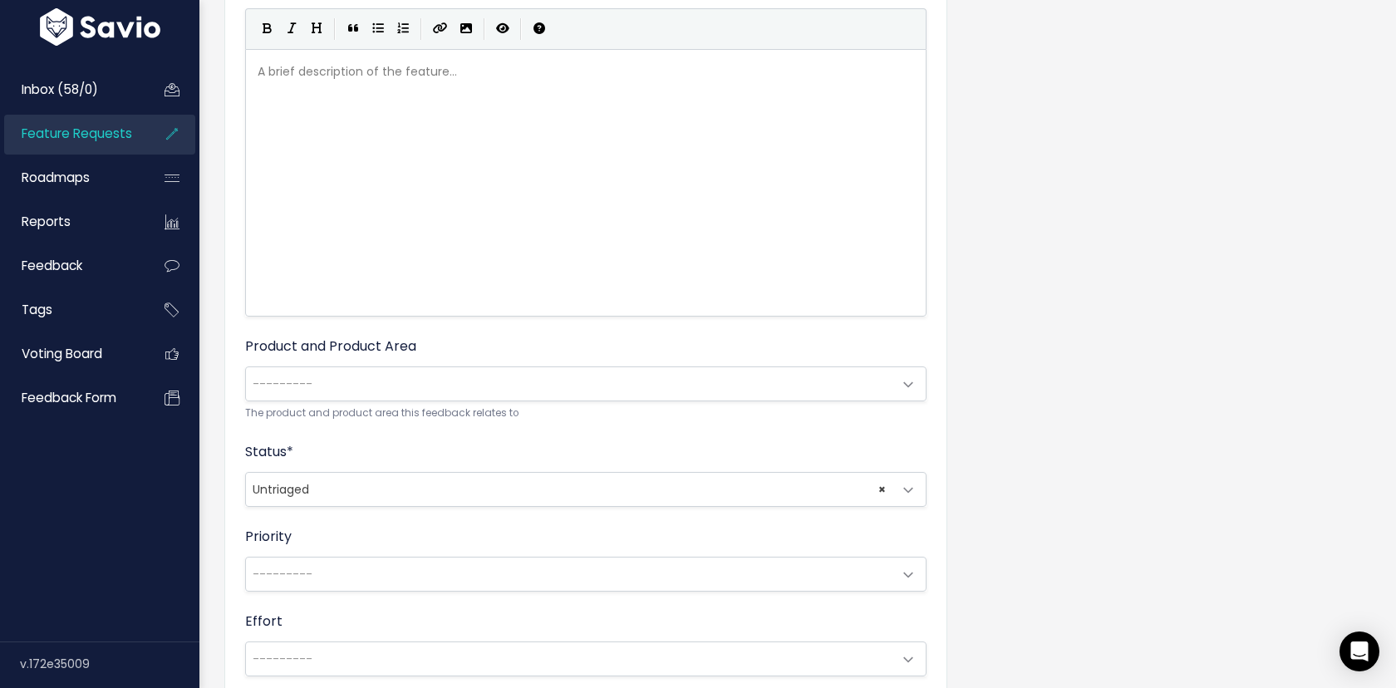
scroll to position [629, 0]
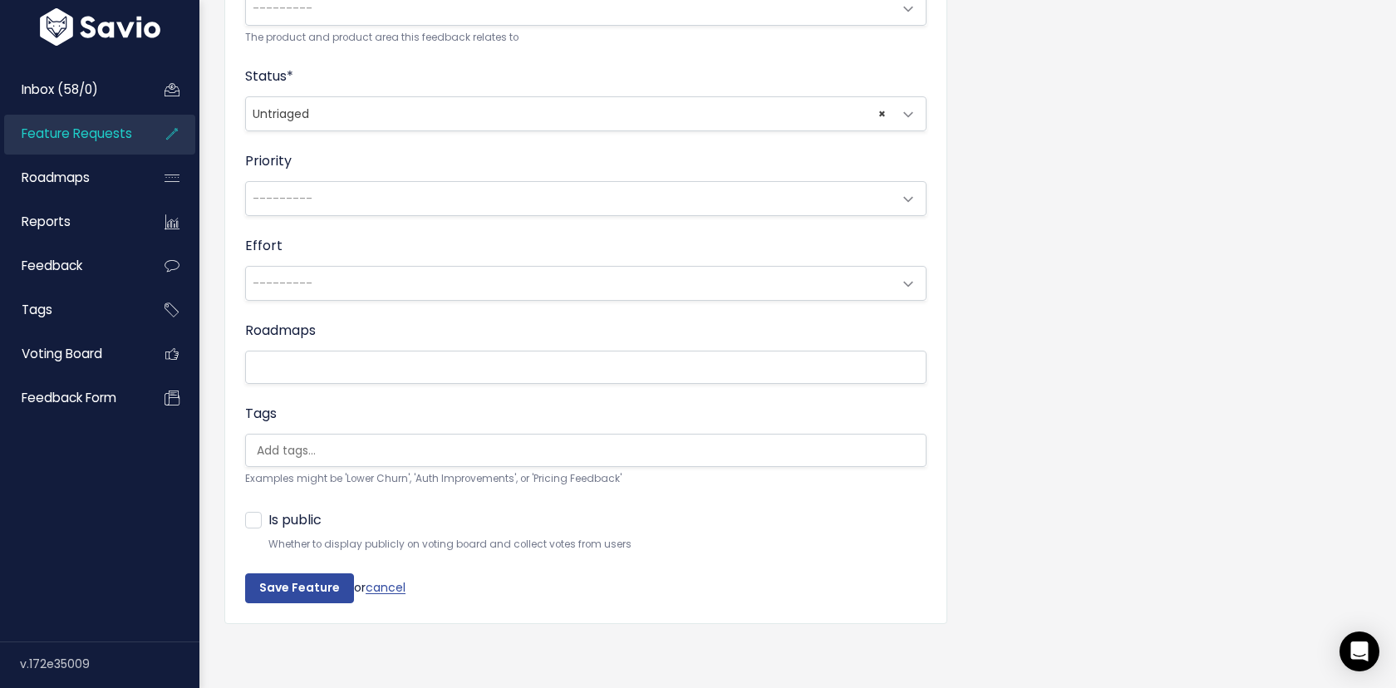
click at [397, 116] on span "× Untriaged" at bounding box center [569, 113] width 646 height 33
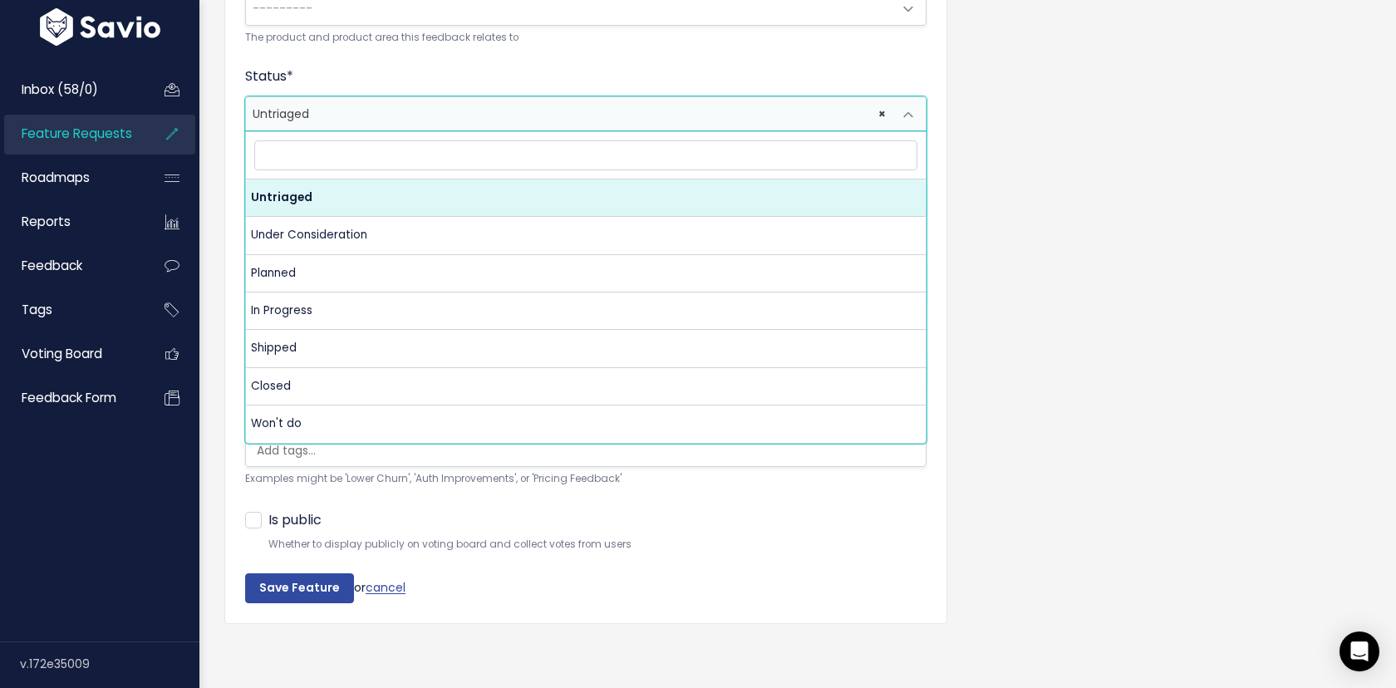
click at [1060, 86] on div "Title * Client Dashboard - Enable 2FA (SMS/Email) Description | | | | A brief d…" at bounding box center [798, 74] width 1172 height 1177
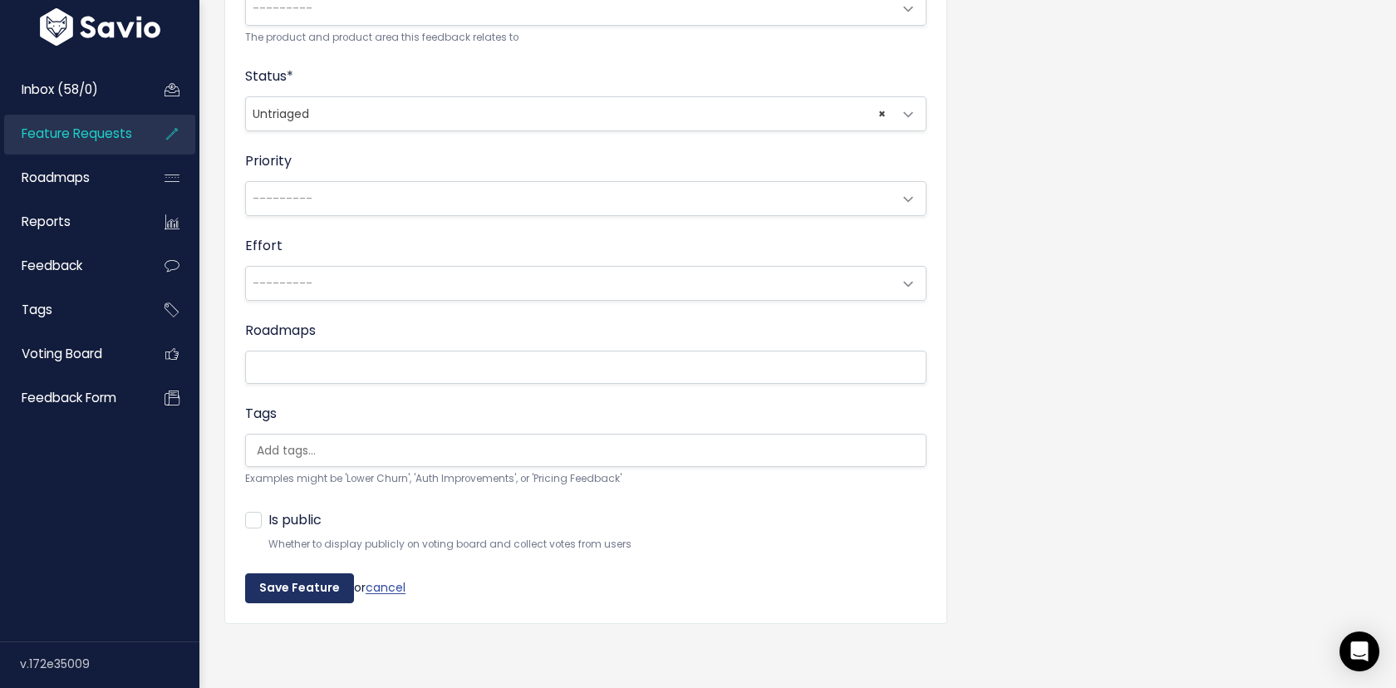
click at [302, 593] on input "Save Feature" at bounding box center [299, 588] width 109 height 30
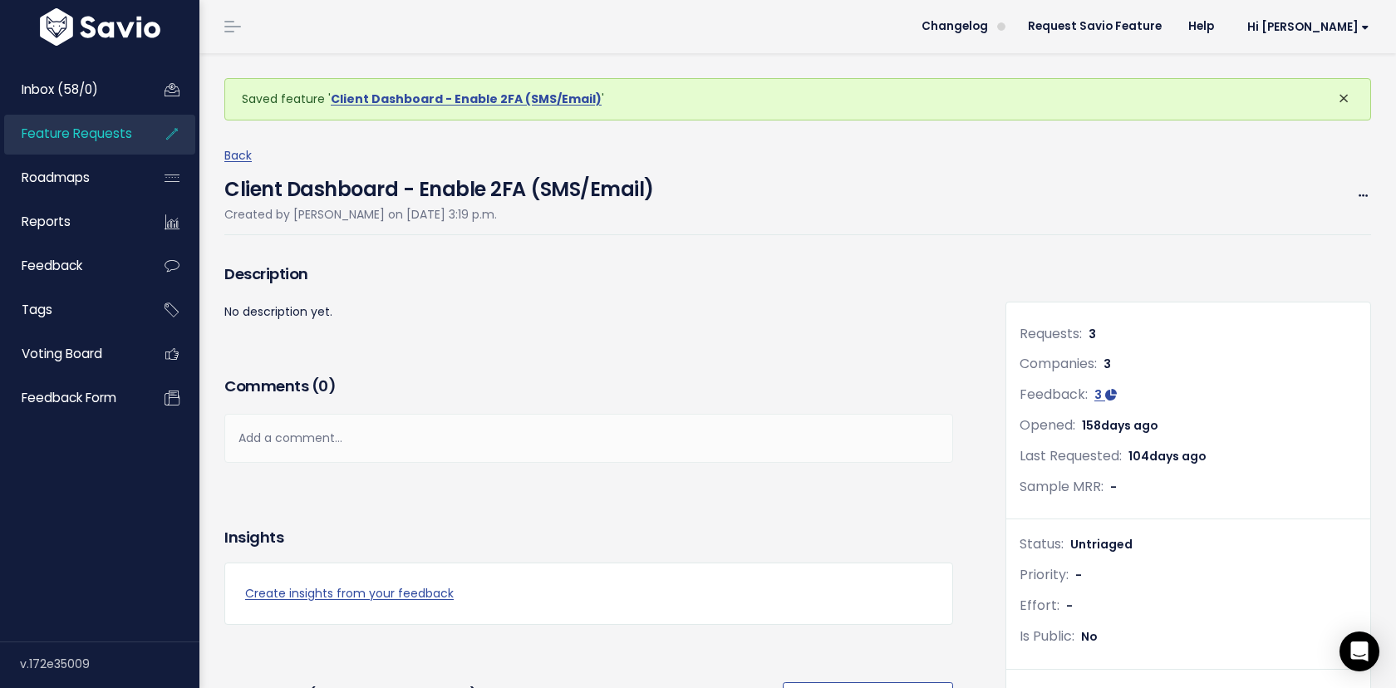
click at [1353, 94] on button "×" at bounding box center [1343, 99] width 45 height 40
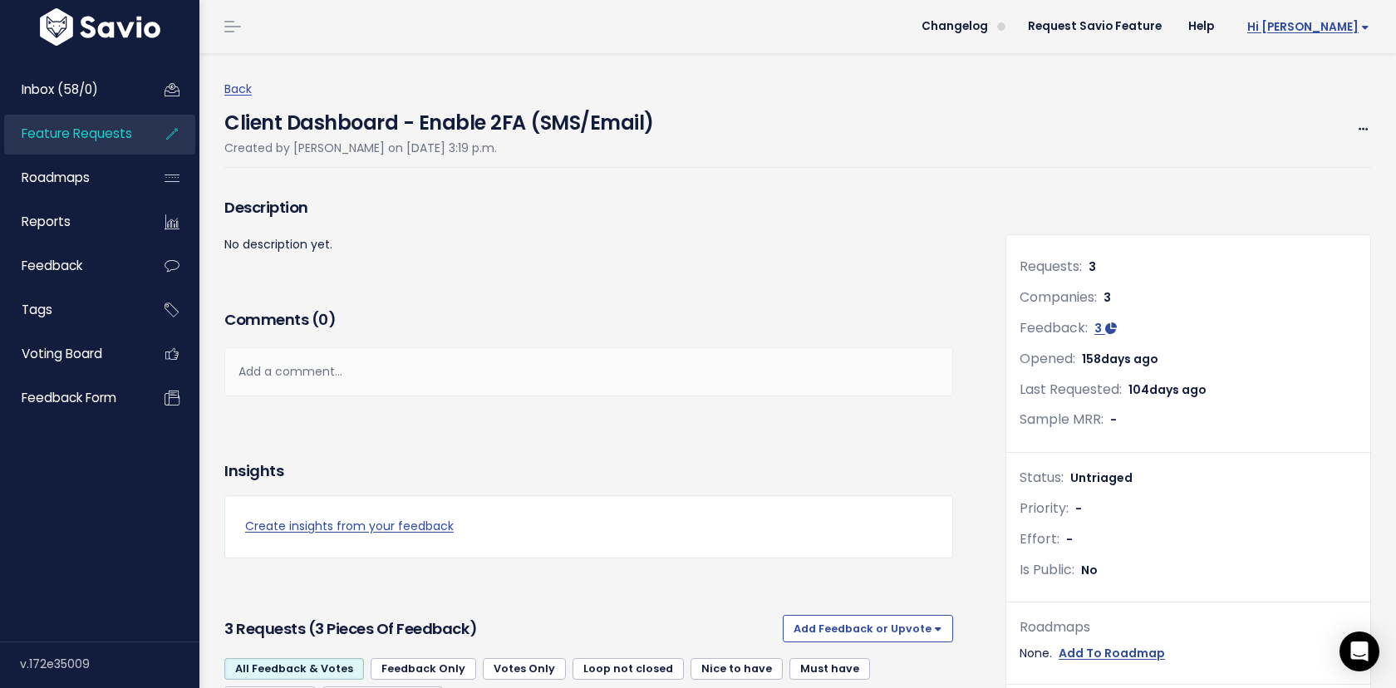
click at [1353, 28] on span "Hi [PERSON_NAME]" at bounding box center [1308, 27] width 122 height 12
click at [1290, 76] on link "Vault Settings" at bounding box center [1315, 76] width 122 height 32
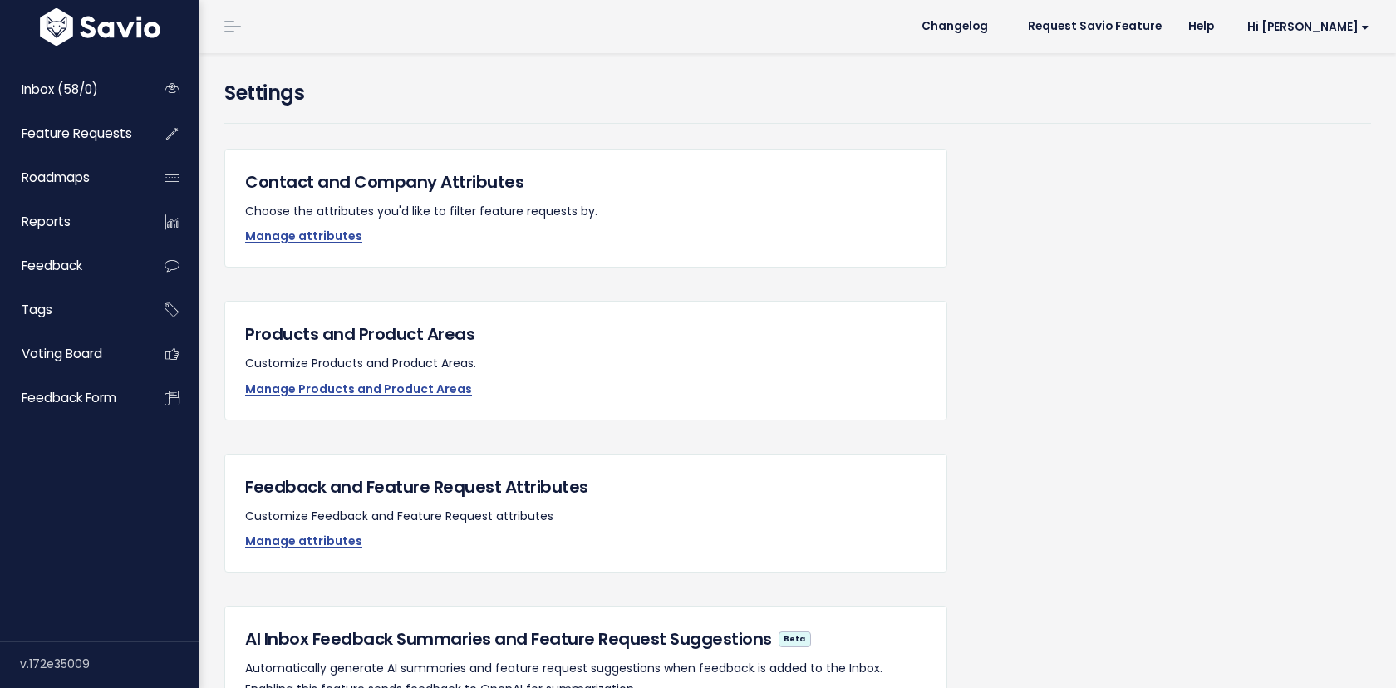
scroll to position [213, 0]
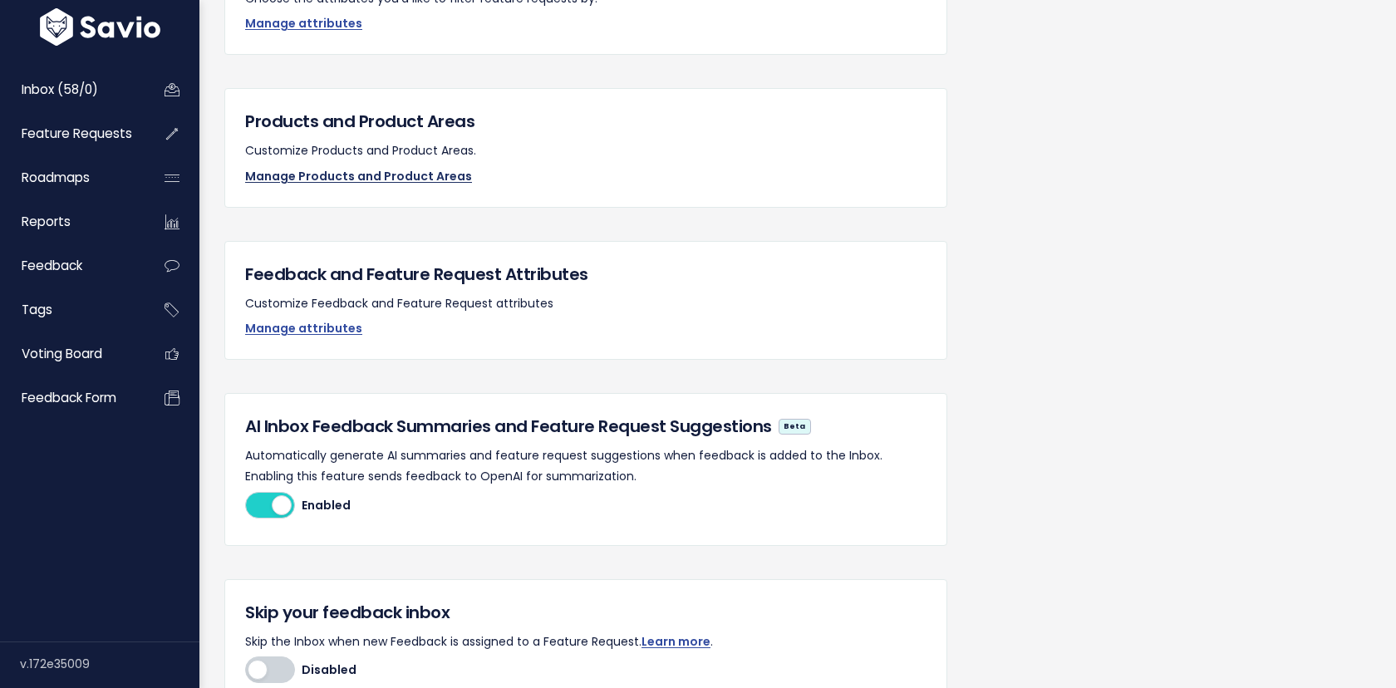
click at [411, 176] on link "Manage Products and Product Areas" at bounding box center [358, 176] width 227 height 17
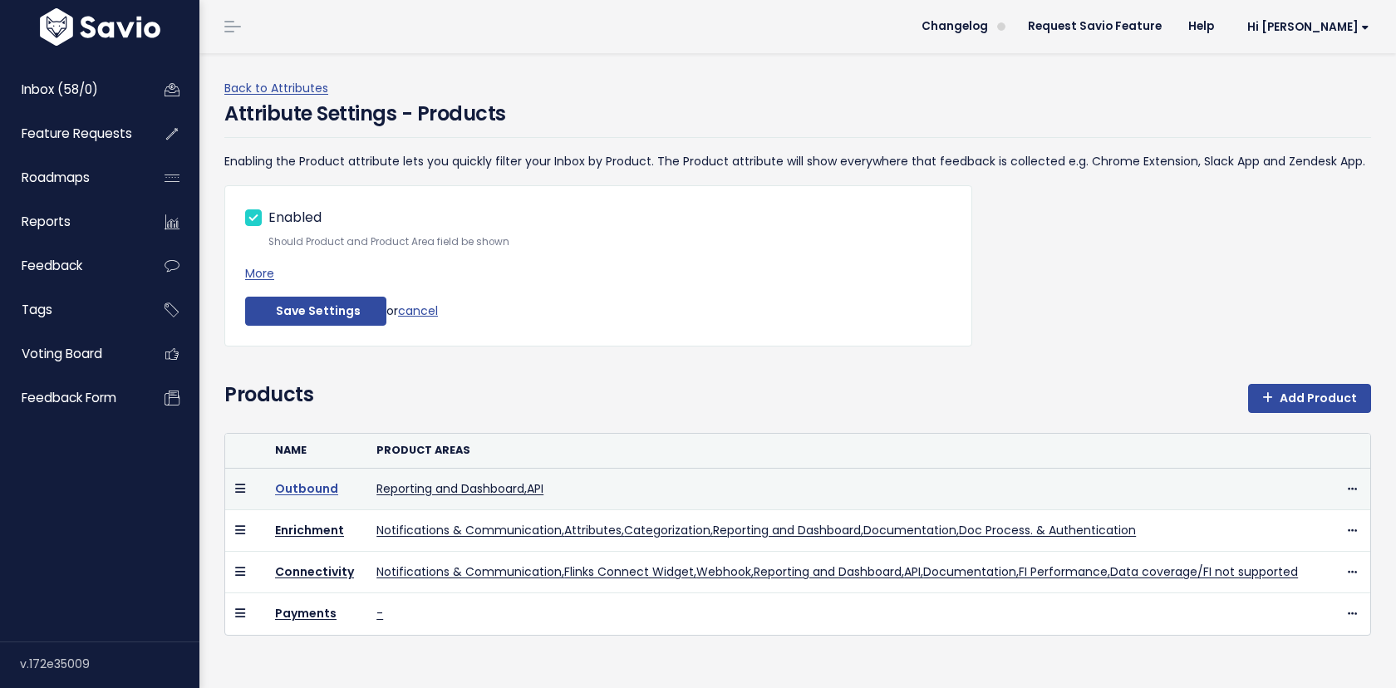
click at [297, 489] on link "Outbound" at bounding box center [306, 488] width 63 height 17
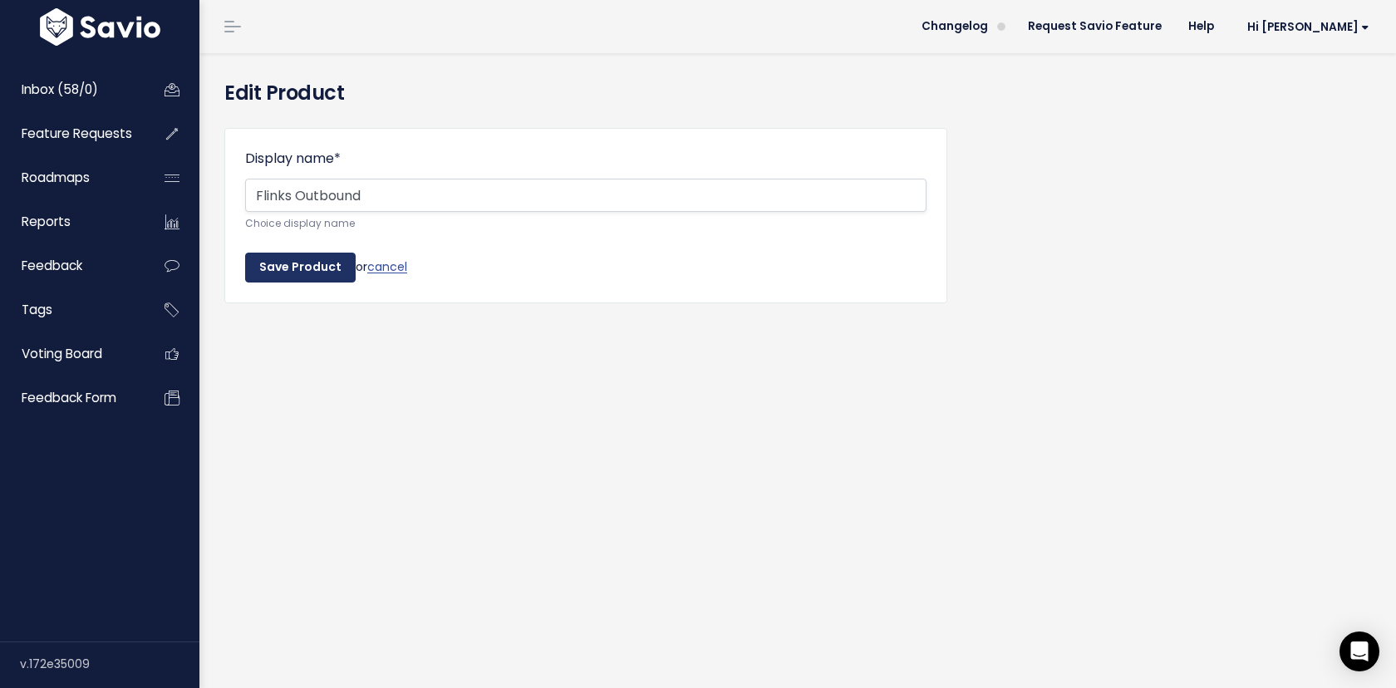
type input "Flinks Outbound"
click at [315, 268] on input "Save Product" at bounding box center [300, 268] width 111 height 30
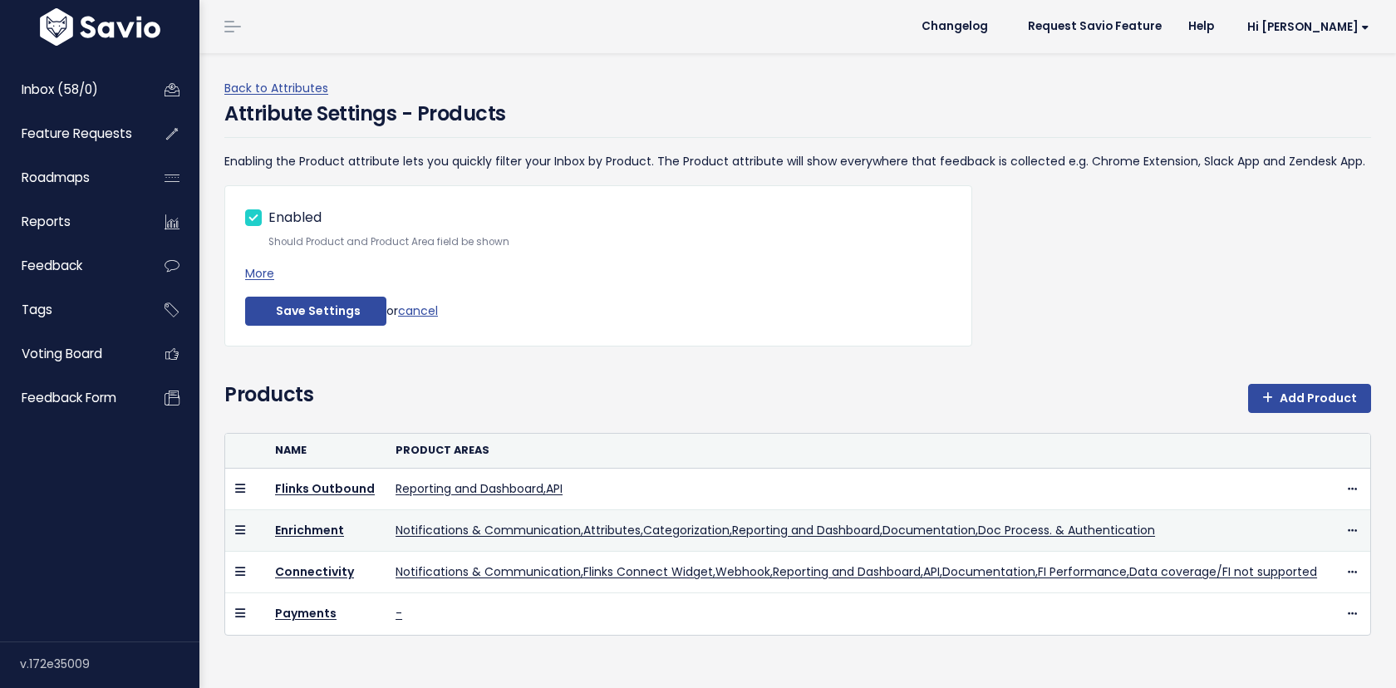
scroll to position [41, 0]
click at [1349, 526] on icon at bounding box center [1352, 531] width 9 height 11
click at [1319, 582] on link "Edit Product Areas" at bounding box center [1315, 598] width 129 height 32
click at [299, 522] on link "Enrichment" at bounding box center [309, 530] width 69 height 17
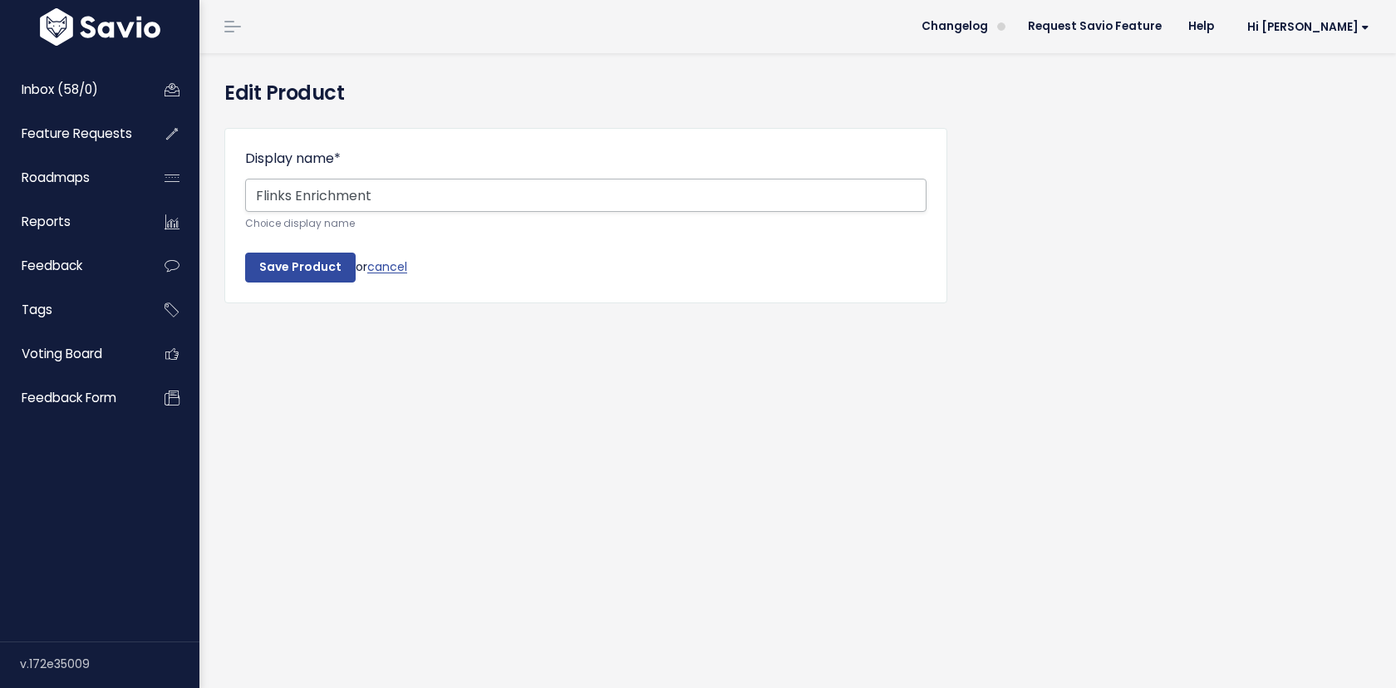
click at [429, 184] on input "Flinks Enrichment" at bounding box center [585, 195] width 681 height 33
click at [396, 193] on input "Flinks Enrichment" at bounding box center [585, 195] width 681 height 33
type input "Flinks Enrich"
click at [321, 270] on input "Save Product" at bounding box center [300, 268] width 111 height 30
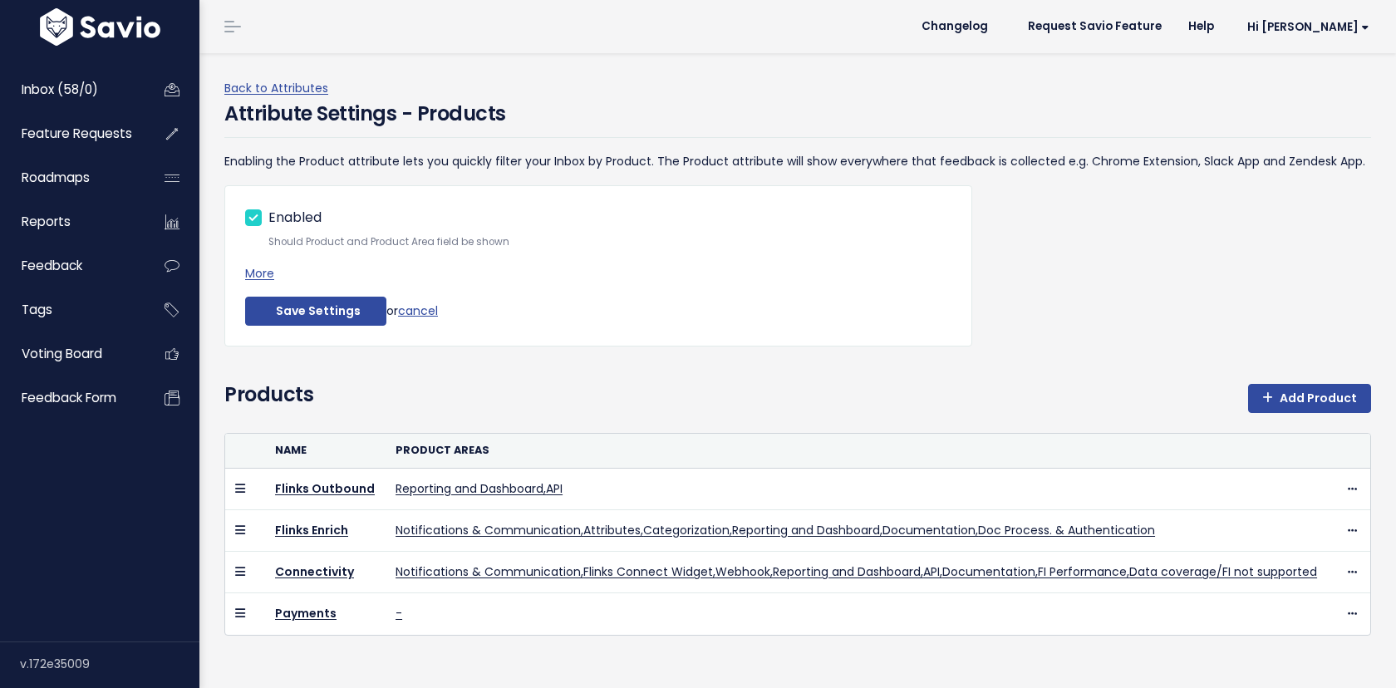
scroll to position [41, 0]
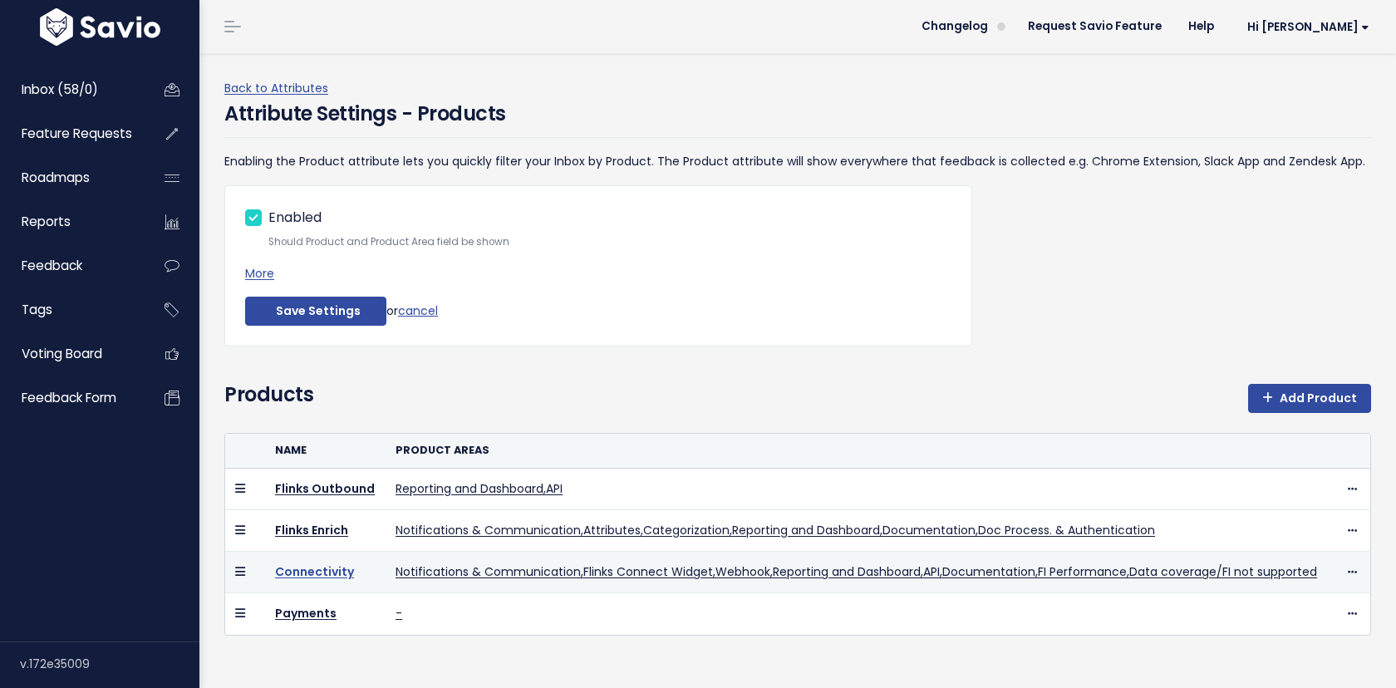
click at [322, 563] on link "Connectivity" at bounding box center [314, 571] width 79 height 17
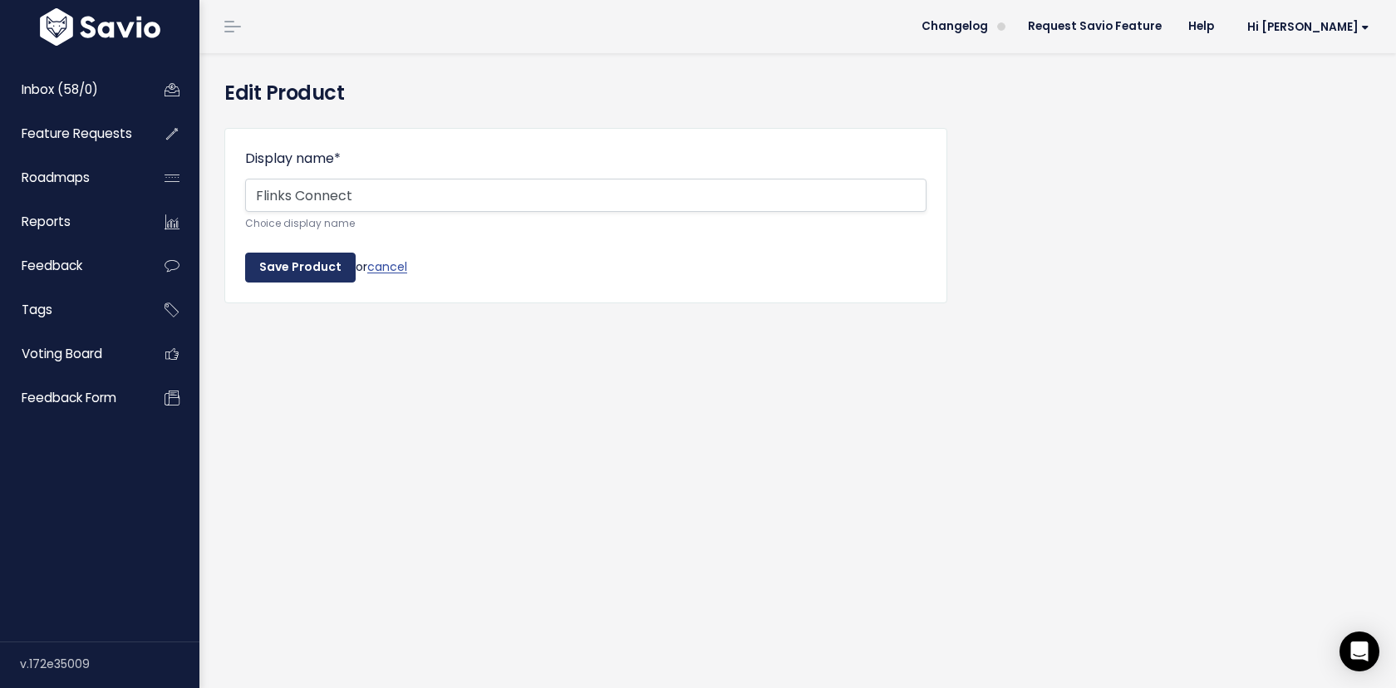
type input "Flinks Connect"
click at [286, 271] on input "Save Product" at bounding box center [300, 268] width 111 height 30
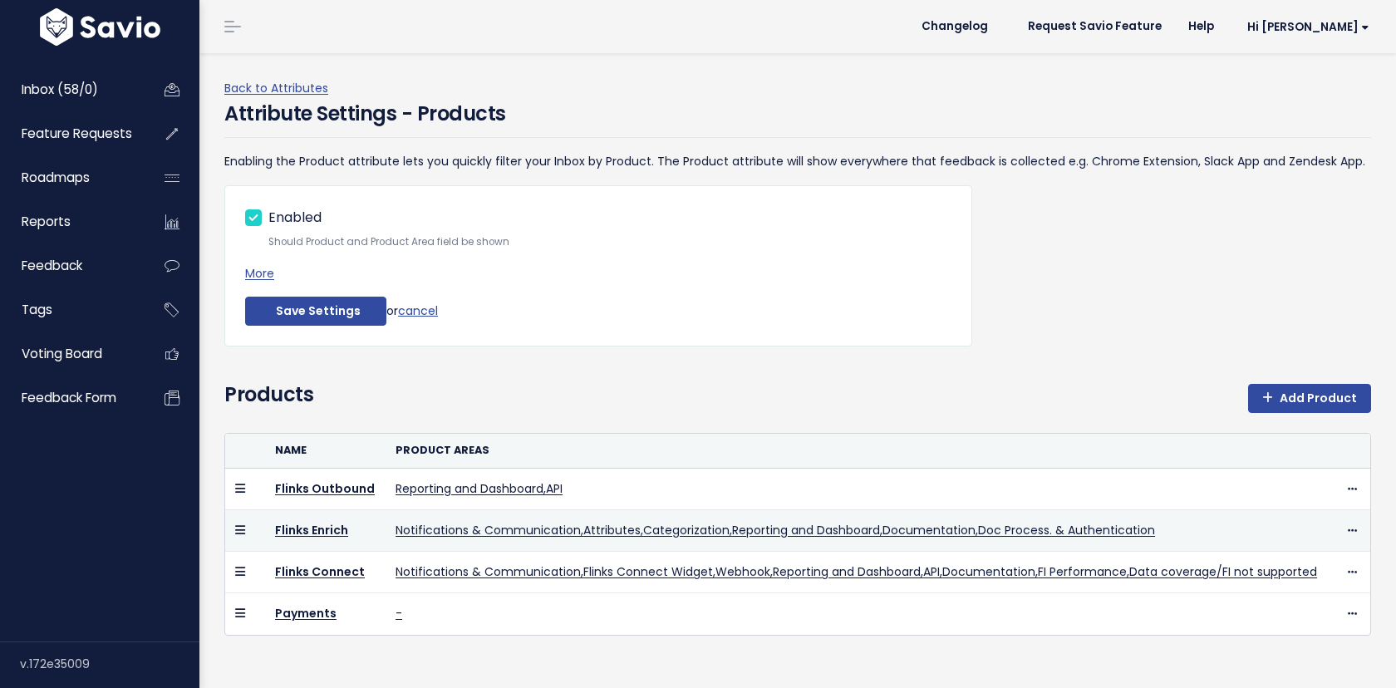
scroll to position [41, 0]
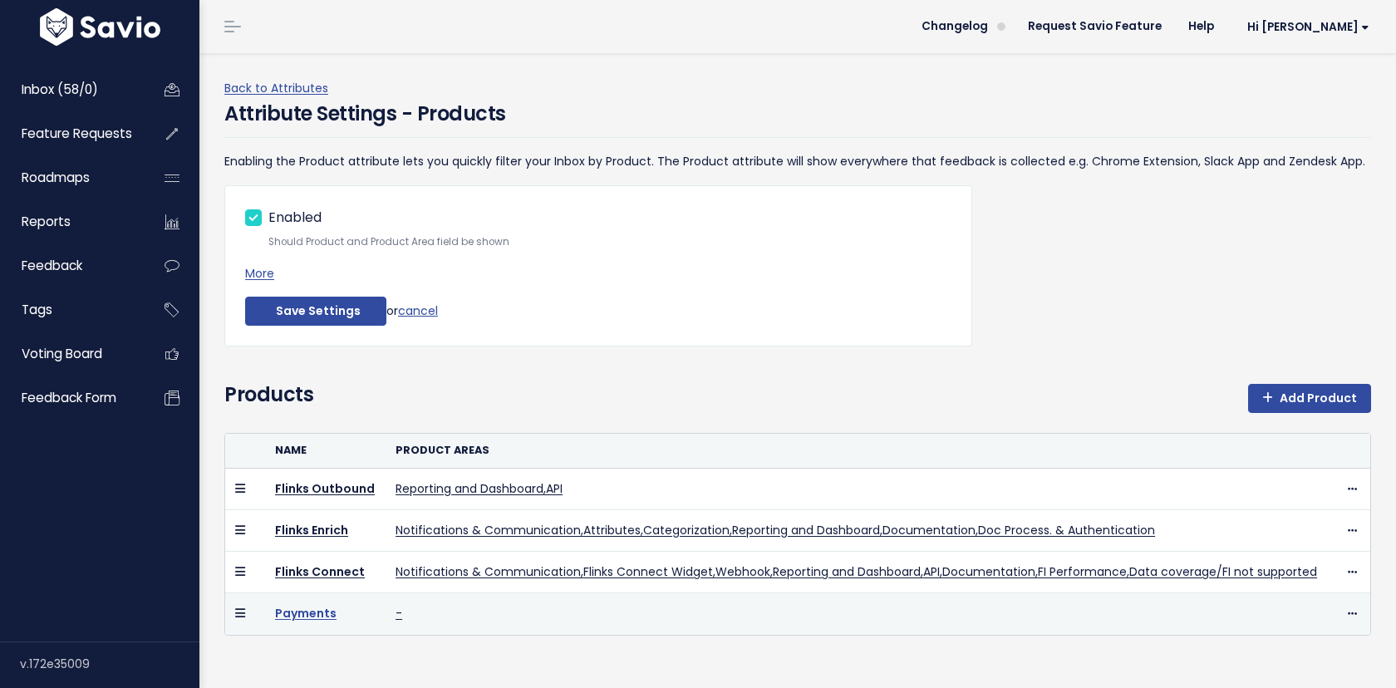
click at [312, 619] on link "Payments" at bounding box center [305, 613] width 61 height 17
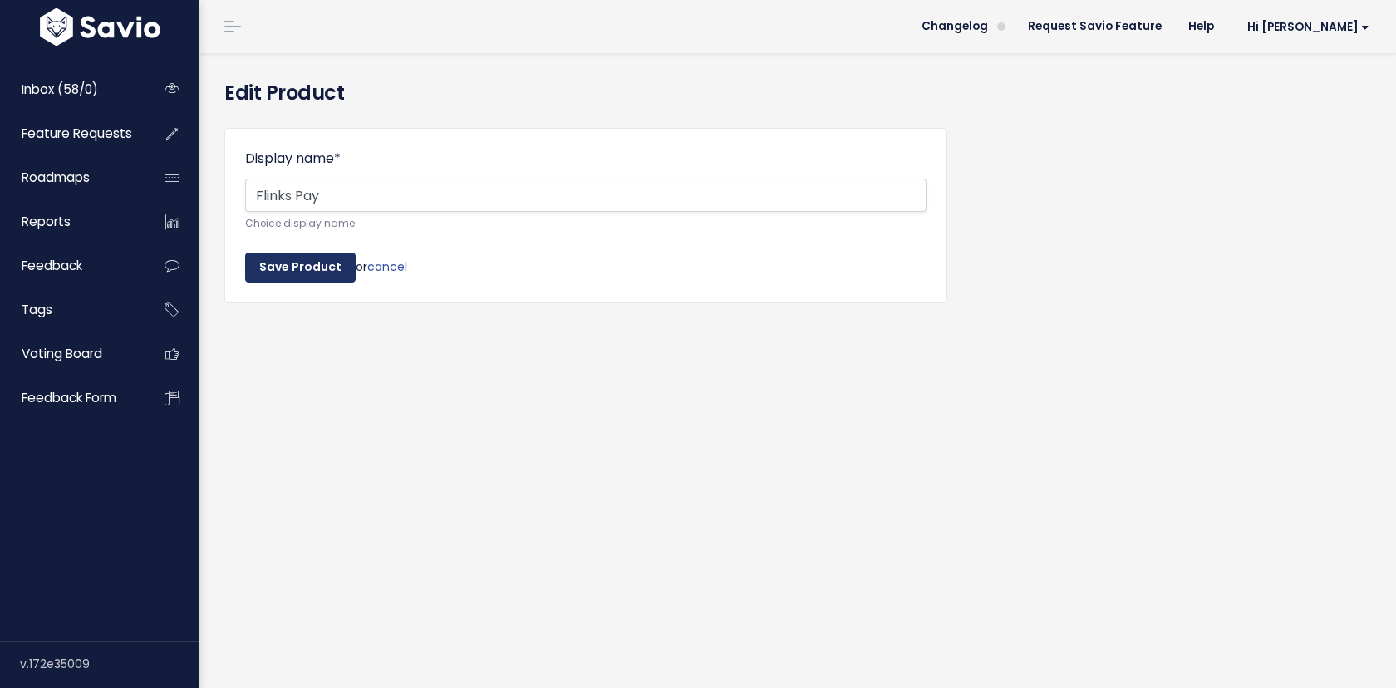
type input "Flinks Pay"
click at [299, 263] on input "Save Product" at bounding box center [300, 268] width 111 height 30
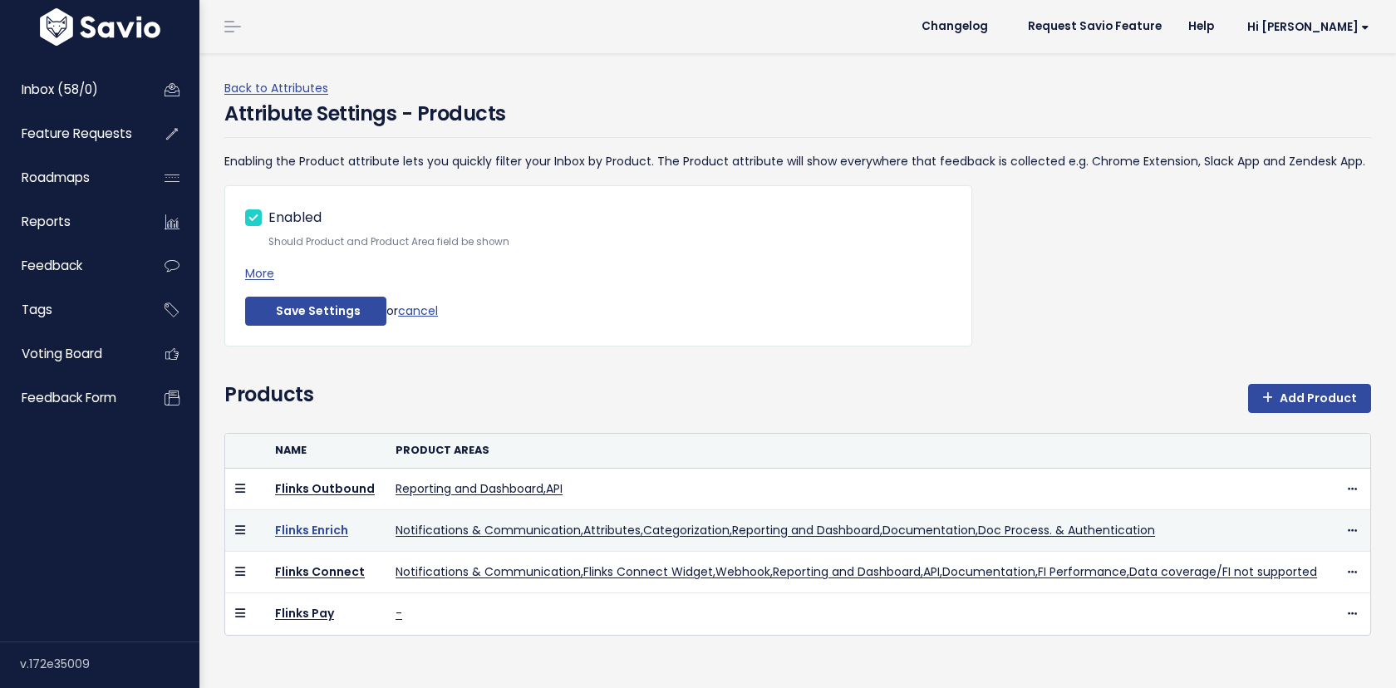
scroll to position [41, 0]
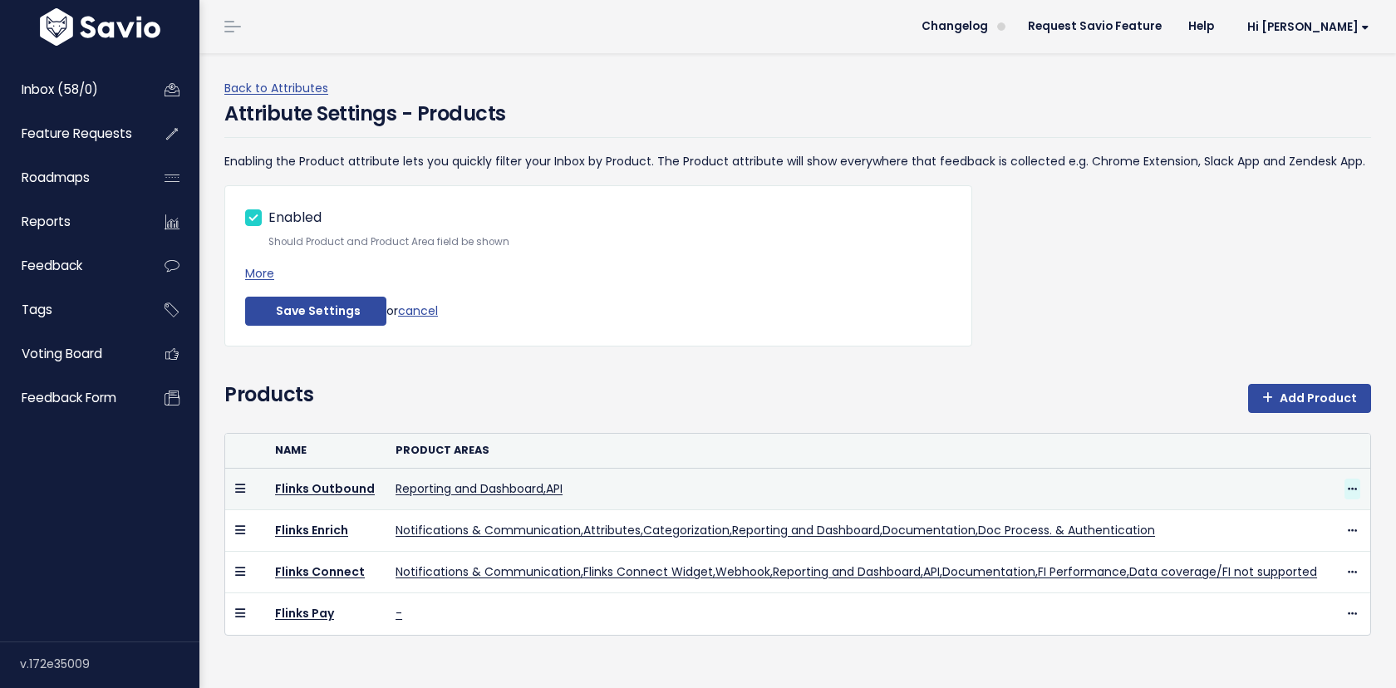
click at [1355, 479] on span at bounding box center [1352, 489] width 16 height 21
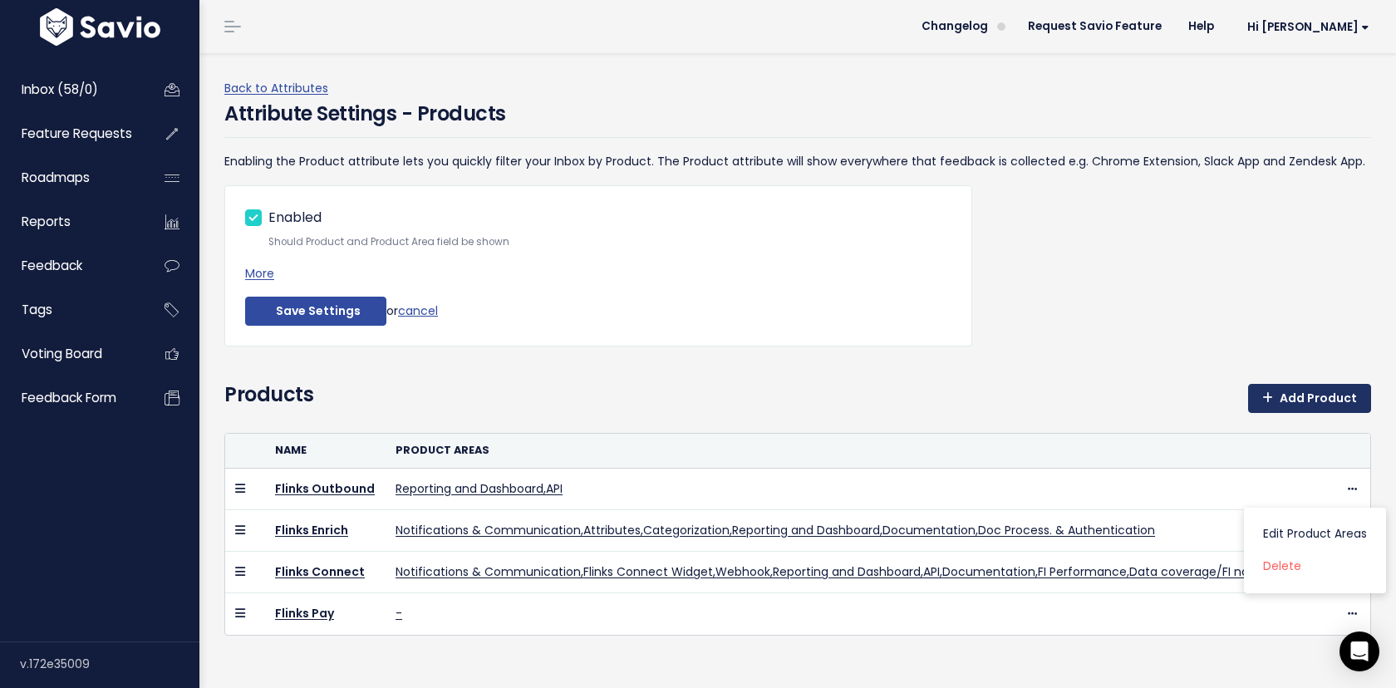
click at [1318, 384] on link "Add Product" at bounding box center [1309, 399] width 123 height 30
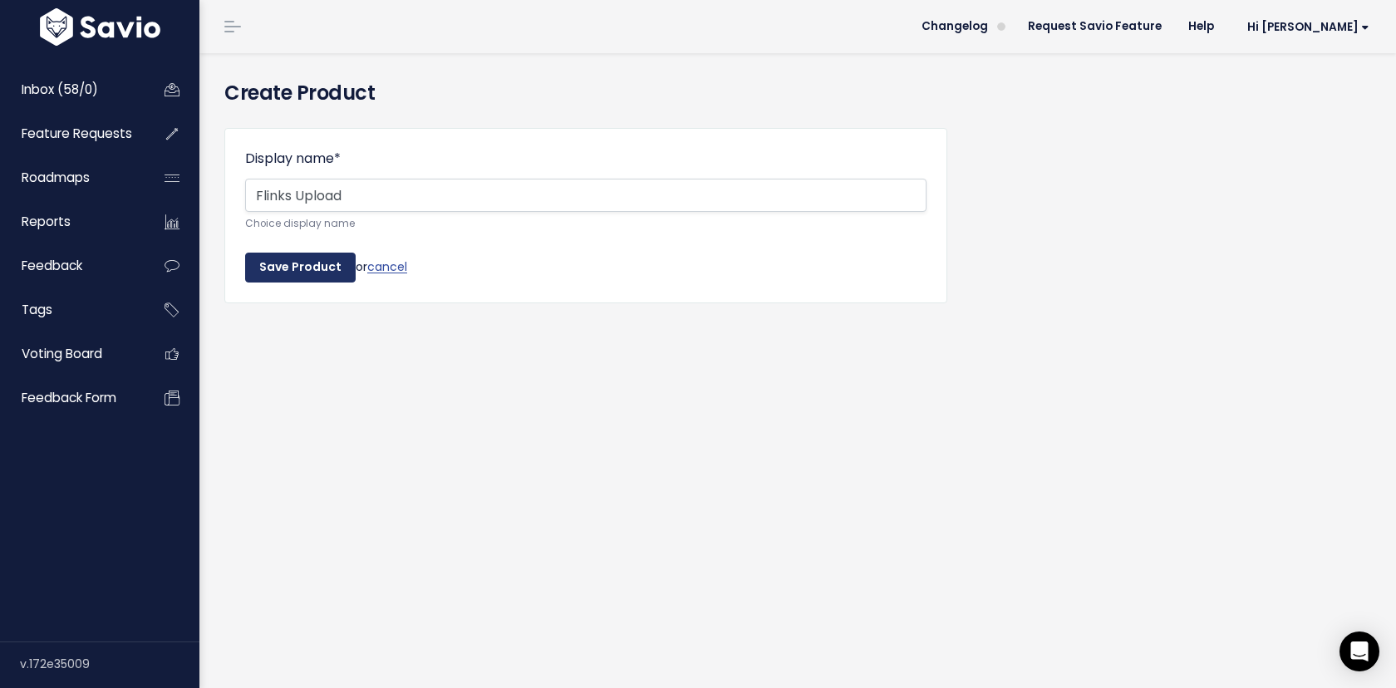
type input "Flinks Upload"
click at [295, 276] on input "Save Product" at bounding box center [300, 268] width 111 height 30
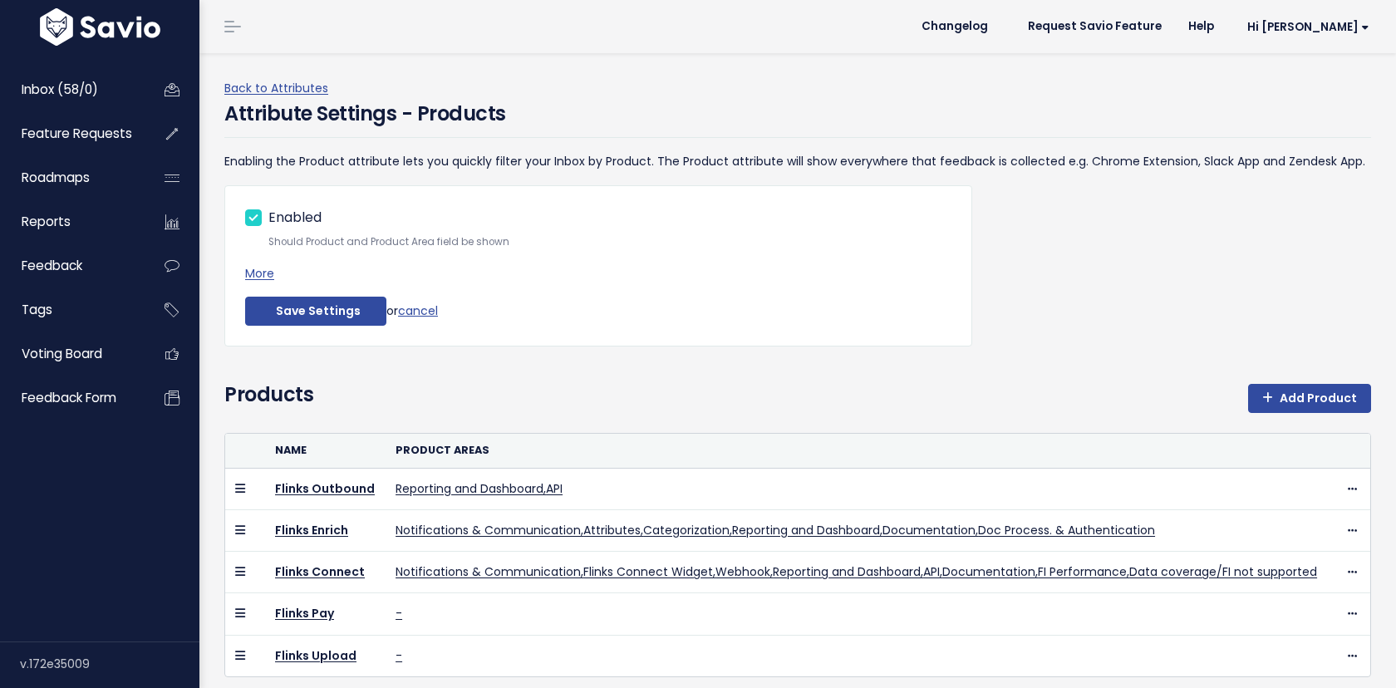
scroll to position [82, 0]
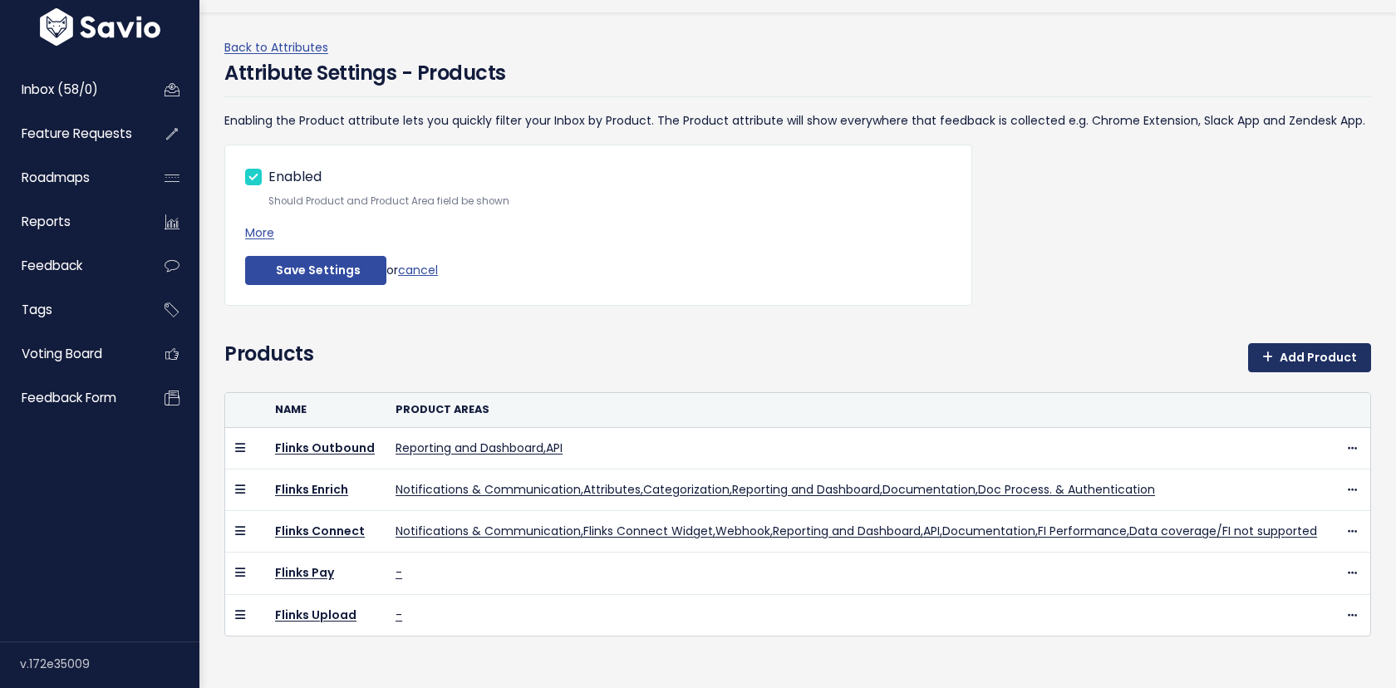
click at [1325, 343] on link "Add Product" at bounding box center [1309, 358] width 123 height 30
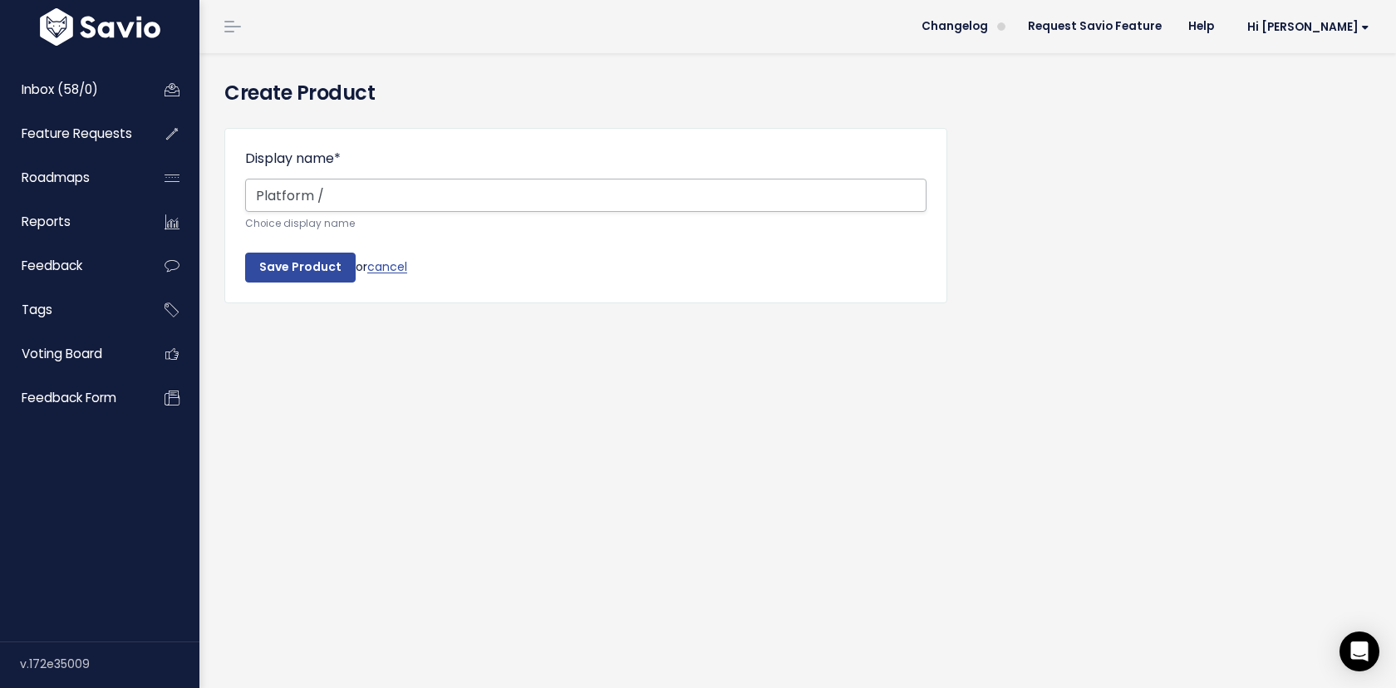
type input "Platform /"
type input "D"
type input "CL"
type input "Flinks Dahboard"
drag, startPoint x: 460, startPoint y: 195, endPoint x: 345, endPoint y: 194, distance: 114.7
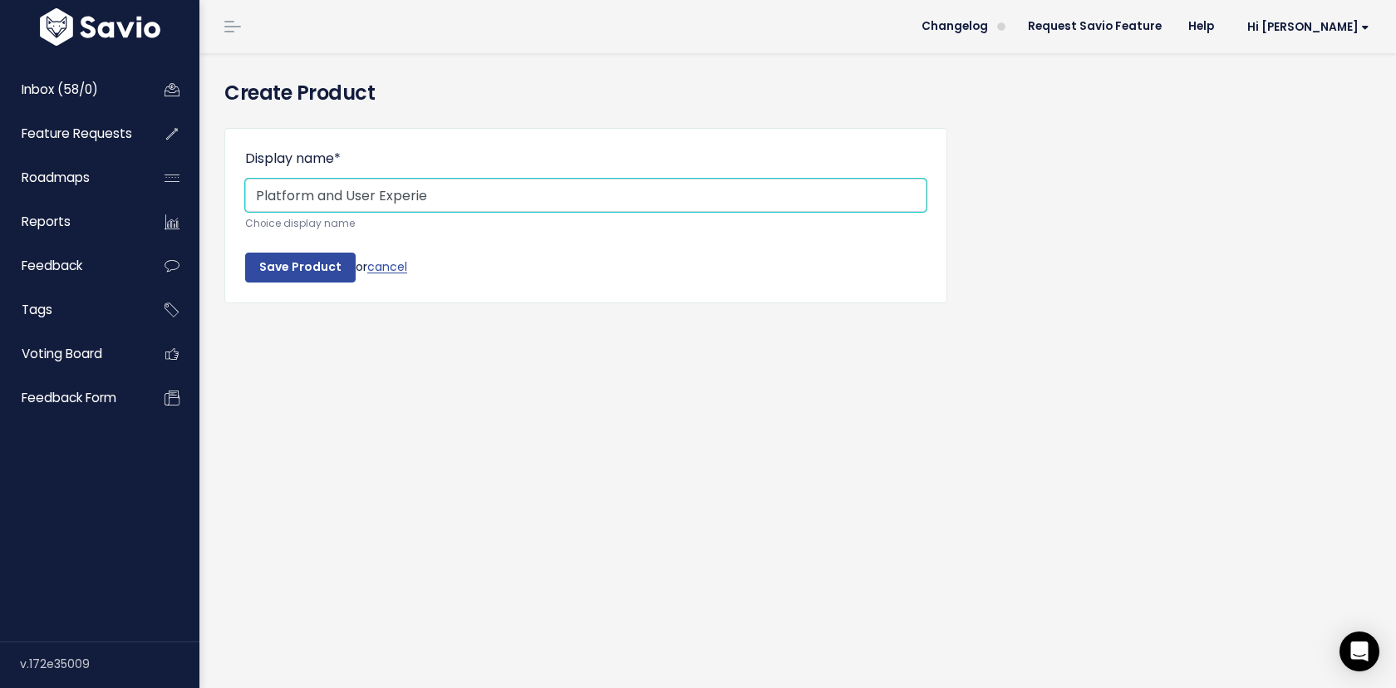
click at [345, 194] on input "Platform and User Experie" at bounding box center [585, 195] width 681 height 33
click at [349, 194] on input "Platform and Settings" at bounding box center [585, 195] width 681 height 33
click at [253, 195] on input "Platform and Settings" at bounding box center [585, 195] width 681 height 33
click at [539, 187] on input "Flinks Platform and Settings" at bounding box center [585, 195] width 681 height 33
click at [386, 198] on input "Flinks Platform and Settings" at bounding box center [585, 195] width 681 height 33
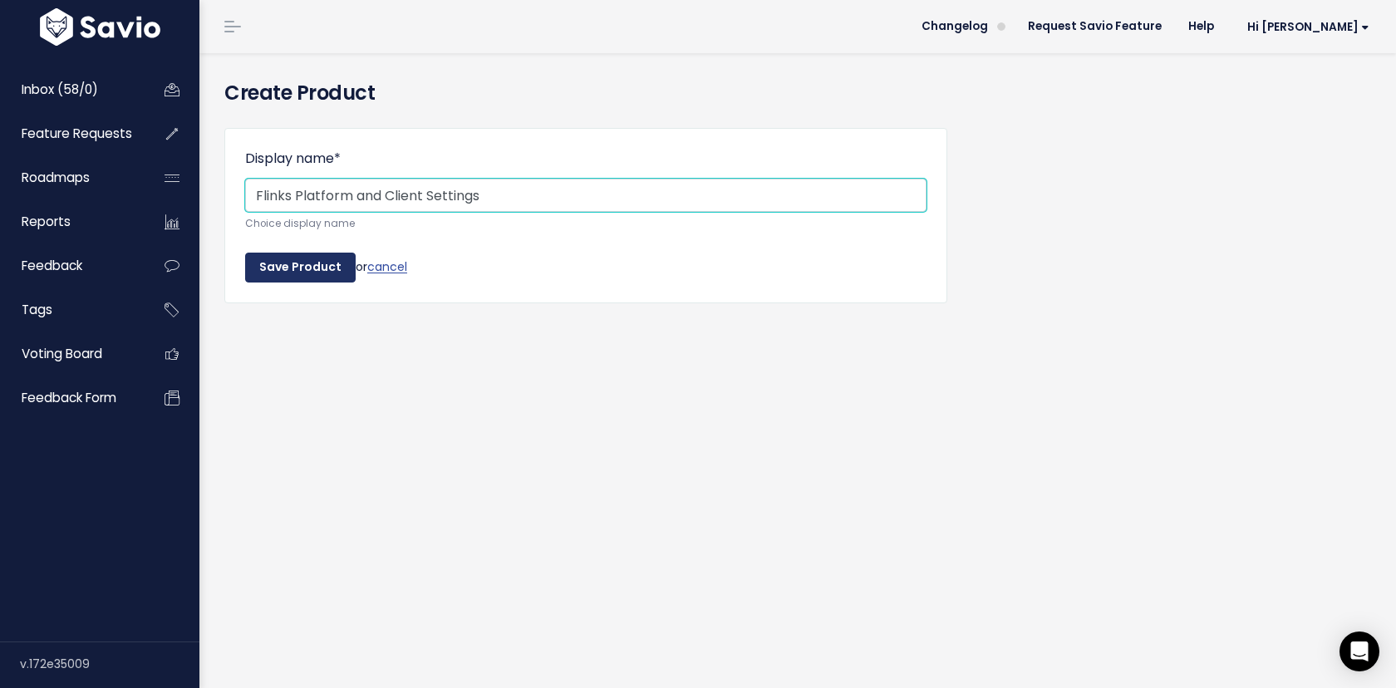
type input "Flinks Platform and Client Settings"
click at [305, 268] on input "Save Product" at bounding box center [300, 268] width 111 height 30
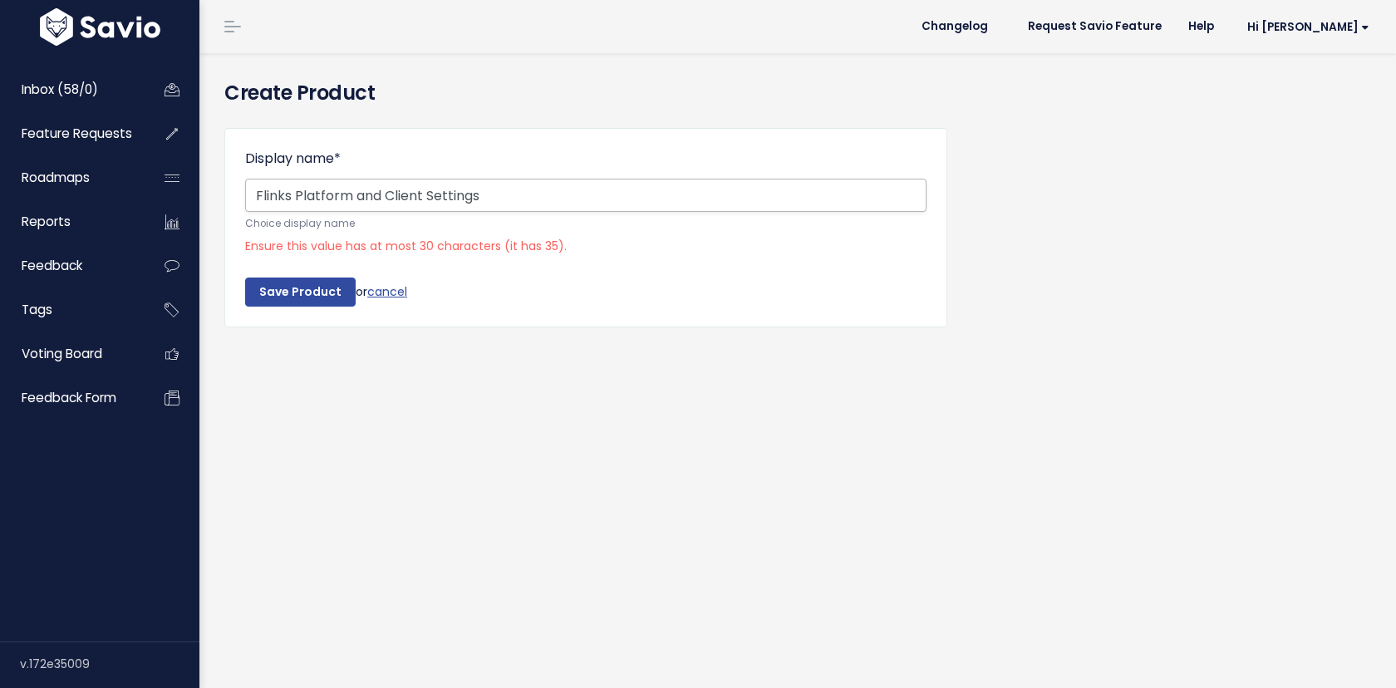
click at [507, 199] on input "Flinks Platform and Client Settings" at bounding box center [585, 195] width 681 height 33
click at [393, 194] on input "Flinks Platform and Client Settings" at bounding box center [585, 195] width 681 height 33
click at [540, 188] on input "Flinks Platform/client Settings" at bounding box center [585, 195] width 681 height 33
click at [358, 198] on input "Flinks Platform/client Settings" at bounding box center [585, 195] width 681 height 33
drag, startPoint x: 358, startPoint y: 198, endPoint x: 386, endPoint y: 197, distance: 27.4
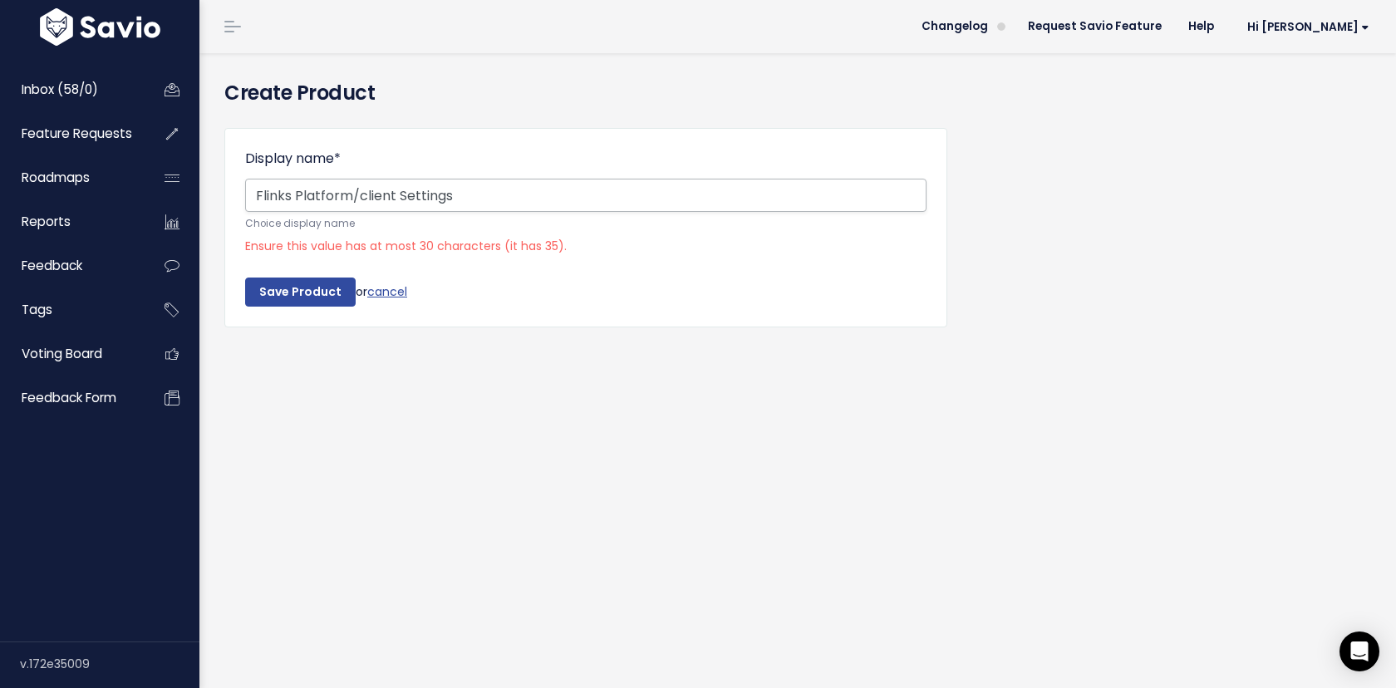
click at [386, 198] on input "Flinks Platform/client Settings" at bounding box center [585, 195] width 681 height 33
type input "Flinks Platform/client Settings"
click at [439, 353] on div "Display name * Flinks Platform/client Settings Choice display name Ensure this …" at bounding box center [586, 240] width 748 height 251
click at [323, 297] on input "Save Product" at bounding box center [300, 293] width 111 height 30
